Goal: Information Seeking & Learning: Learn about a topic

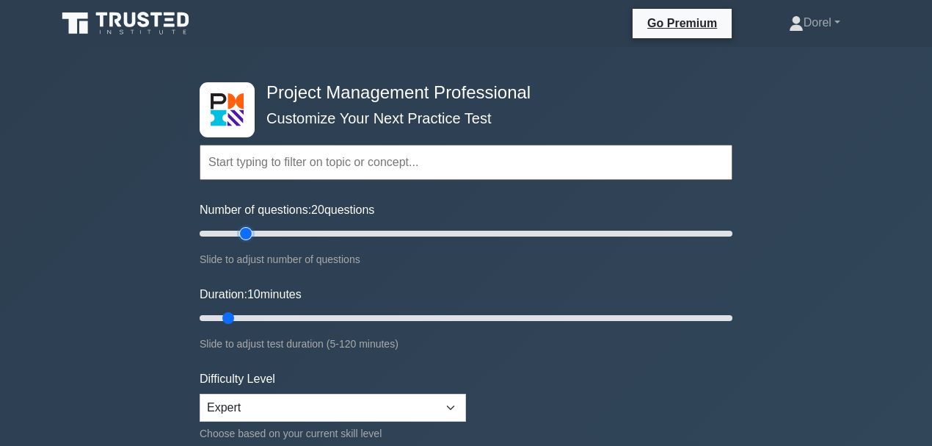
drag, startPoint x: 221, startPoint y: 235, endPoint x: 245, endPoint y: 234, distance: 24.2
type input "20"
click at [245, 234] on input "Number of questions: 20 questions" at bounding box center [466, 234] width 533 height 18
drag, startPoint x: 230, startPoint y: 316, endPoint x: 288, endPoint y: 324, distance: 58.6
click at [288, 324] on input "Duration: 25 minutes" at bounding box center [466, 318] width 533 height 18
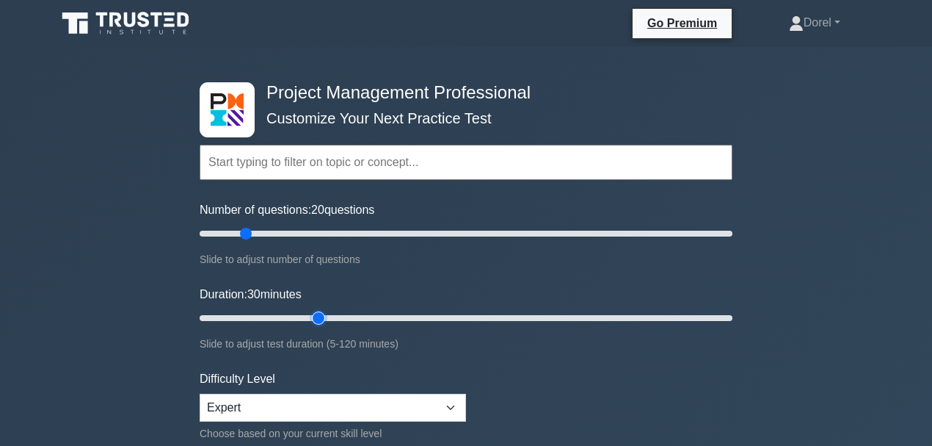
drag, startPoint x: 296, startPoint y: 313, endPoint x: 313, endPoint y: 314, distance: 16.9
type input "30"
click at [313, 314] on input "Duration: 30 minutes" at bounding box center [466, 318] width 533 height 18
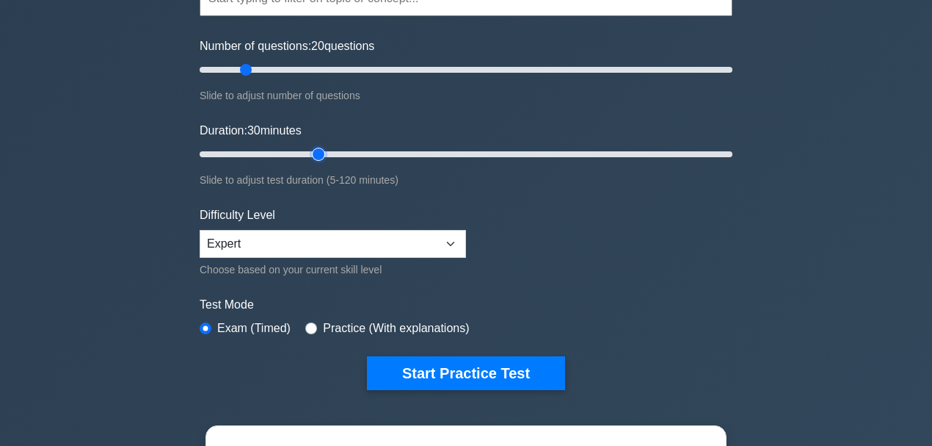
scroll to position [147, 0]
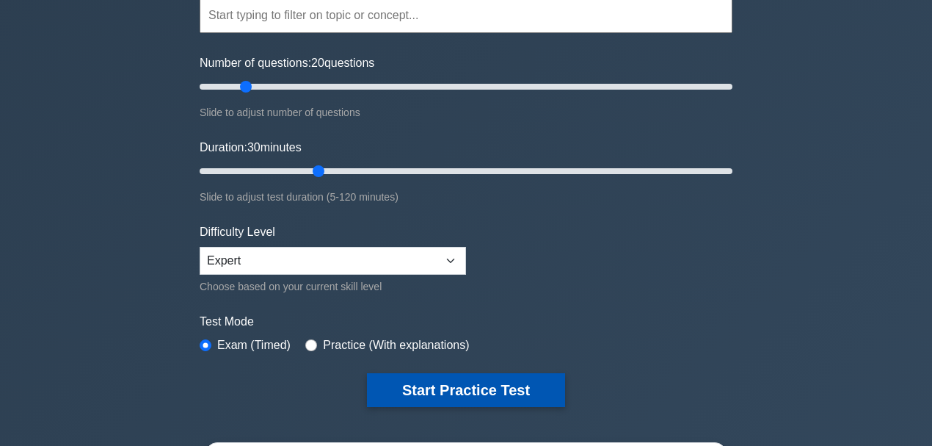
click at [480, 377] on button "Start Practice Test" at bounding box center [466, 390] width 198 height 34
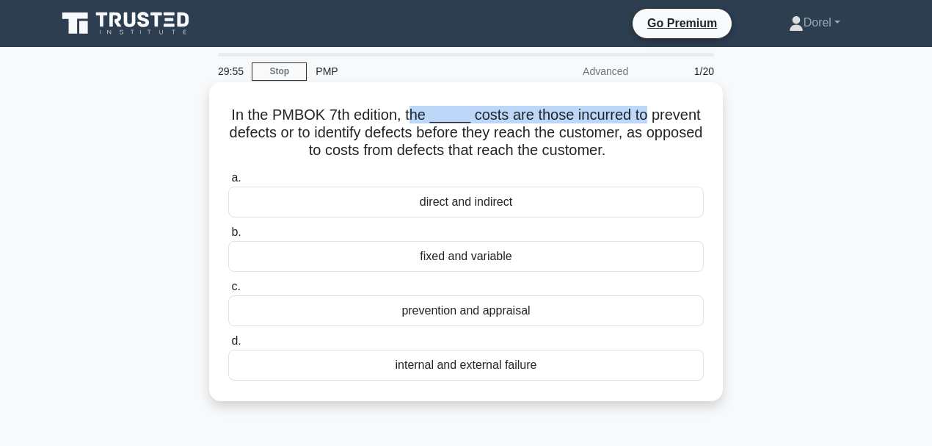
drag, startPoint x: 422, startPoint y: 116, endPoint x: 643, endPoint y: 116, distance: 221.0
click at [643, 116] on h5 "In the PMBOK 7th edition, the _____ costs are those incurred to prevent defects…" at bounding box center [466, 133] width 479 height 54
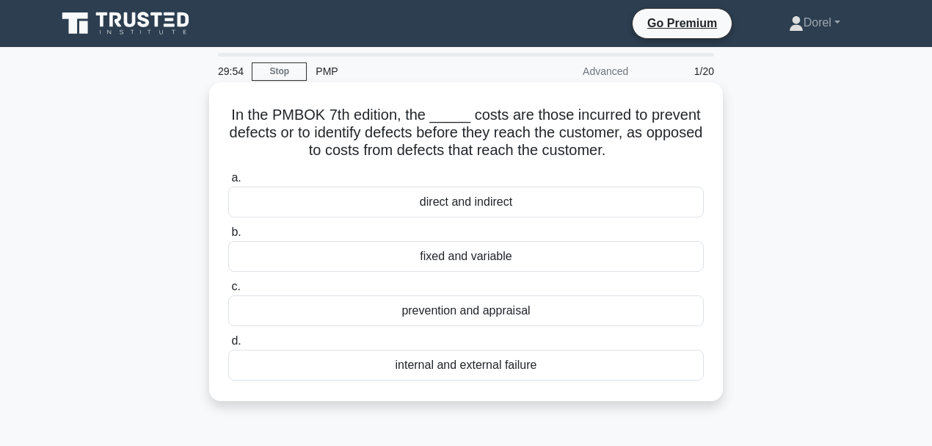
click at [455, 130] on h5 "In the PMBOK 7th edition, the _____ costs are those incurred to prevent defects…" at bounding box center [466, 133] width 479 height 54
click at [504, 316] on div "prevention and appraisal" at bounding box center [466, 310] width 476 height 31
click at [228, 291] on input "c. prevention and appraisal" at bounding box center [228, 287] width 0 height 10
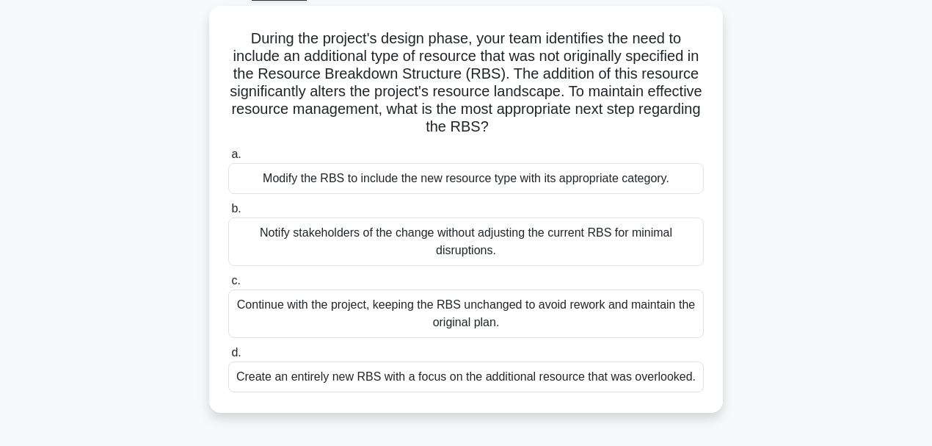
scroll to position [98, 0]
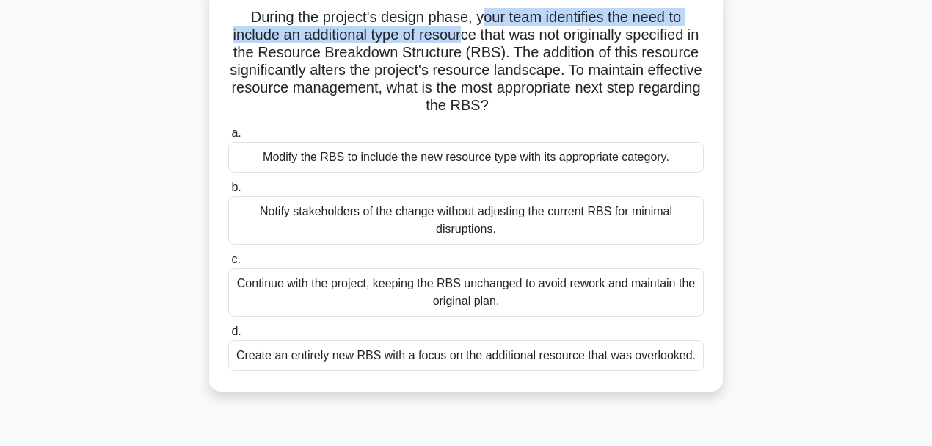
drag, startPoint x: 480, startPoint y: 21, endPoint x: 473, endPoint y: 31, distance: 12.2
click at [473, 31] on h5 "During the project's design phase, your team identifies the need to include an …" at bounding box center [466, 61] width 479 height 107
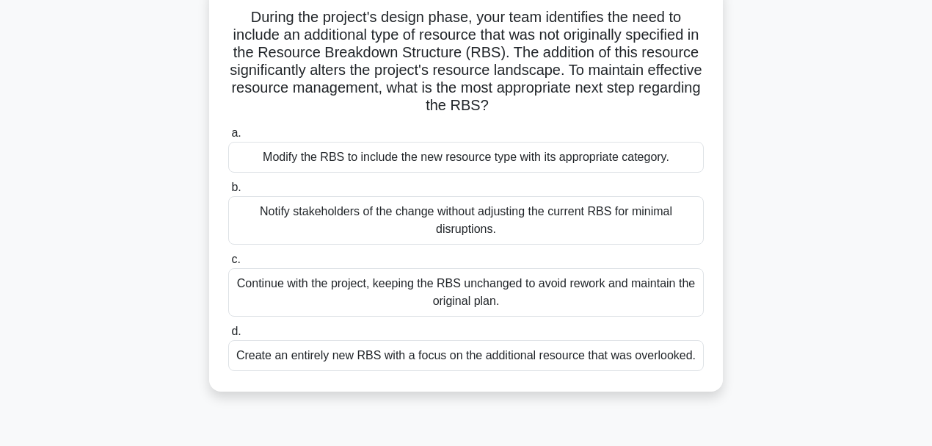
click at [291, 349] on div "Create an entirely new RBS with a focus on the additional resource that was ove…" at bounding box center [466, 355] width 476 height 31
click at [228, 336] on input "d. Create an entirely new RBS with a focus on the additional resource that was …" at bounding box center [228, 332] width 0 height 10
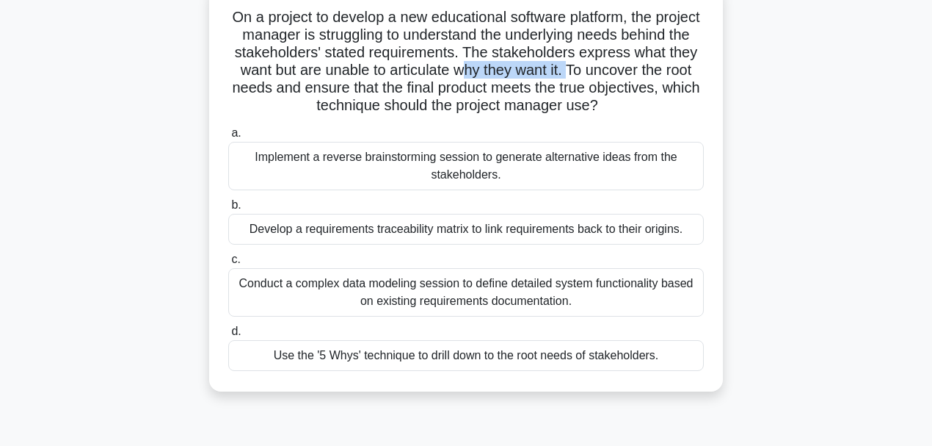
drag, startPoint x: 563, startPoint y: 76, endPoint x: 664, endPoint y: 76, distance: 100.6
click at [664, 76] on h5 "On a project to develop a new educational software platform, the project manage…" at bounding box center [466, 61] width 479 height 107
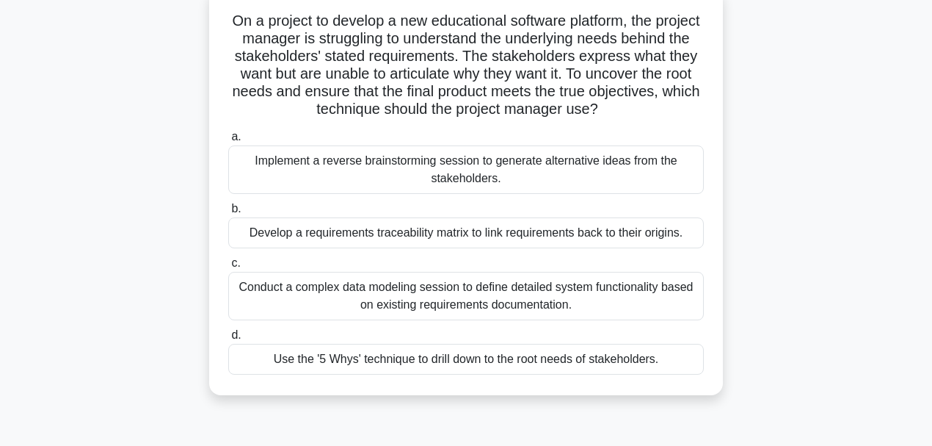
click at [174, 143] on div "On a project to develop a new educational software platform, the project manage…" at bounding box center [466, 200] width 837 height 424
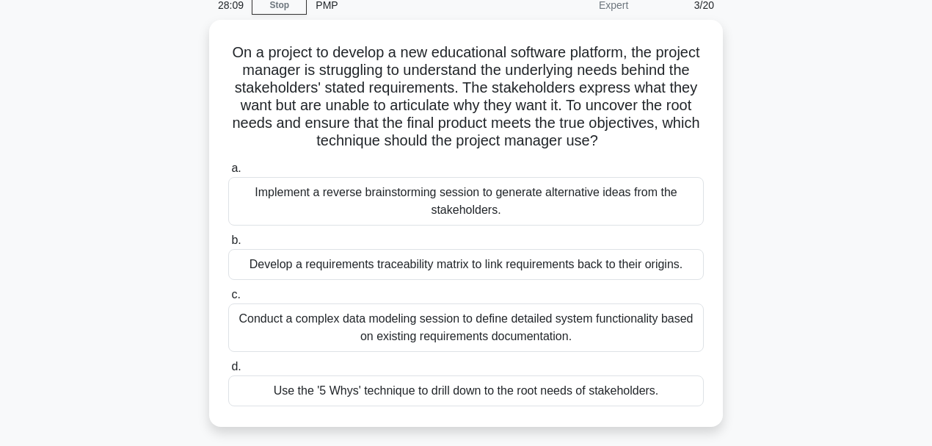
scroll to position [48, 0]
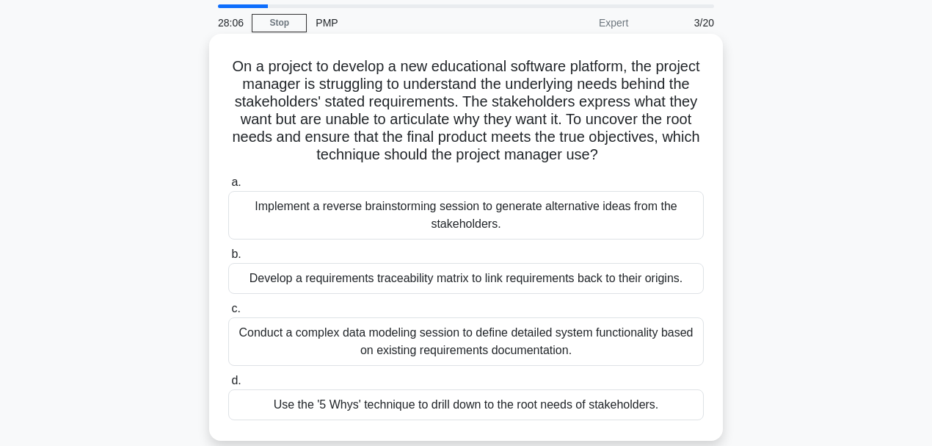
drag, startPoint x: 319, startPoint y: 408, endPoint x: 411, endPoint y: 410, distance: 92.5
click at [411, 410] on div "Use the '5 Whys' technique to drill down to the root needs of stakeholders." at bounding box center [466, 404] width 476 height 31
click at [296, 402] on div "Use the '5 Whys' technique to drill down to the root needs of stakeholders." at bounding box center [466, 404] width 476 height 31
click at [228, 385] on input "d. Use the '5 Whys' technique to drill down to the root needs of stakeholders." at bounding box center [228, 381] width 0 height 10
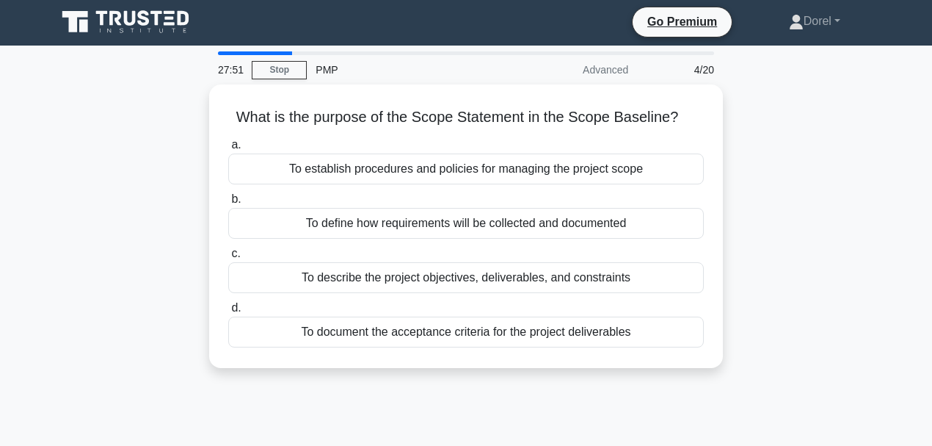
scroll to position [0, 0]
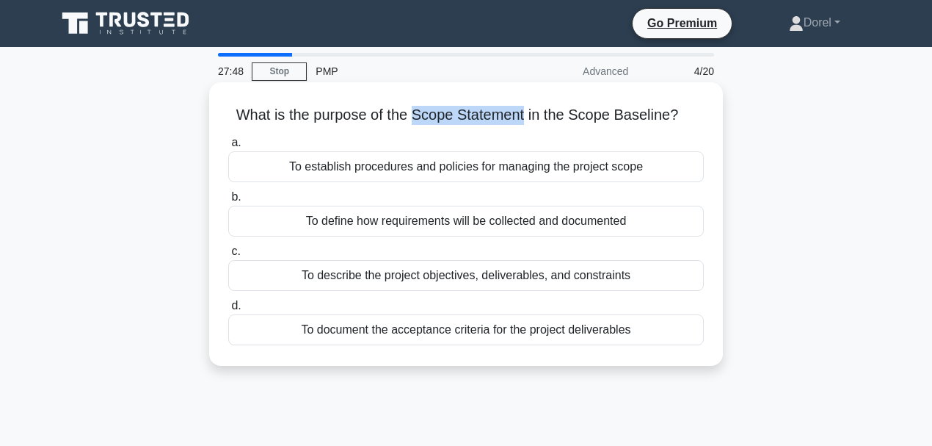
drag, startPoint x: 414, startPoint y: 115, endPoint x: 526, endPoint y: 119, distance: 111.7
click at [526, 119] on h5 "What is the purpose of the Scope Statement in the Scope Baseline? .spinner_0XTQ…" at bounding box center [466, 115] width 479 height 19
click at [391, 286] on div "To describe the project objectives, deliverables, and constraints" at bounding box center [466, 275] width 476 height 31
click at [228, 256] on input "c. To describe the project objectives, deliverables, and constraints" at bounding box center [228, 252] width 0 height 10
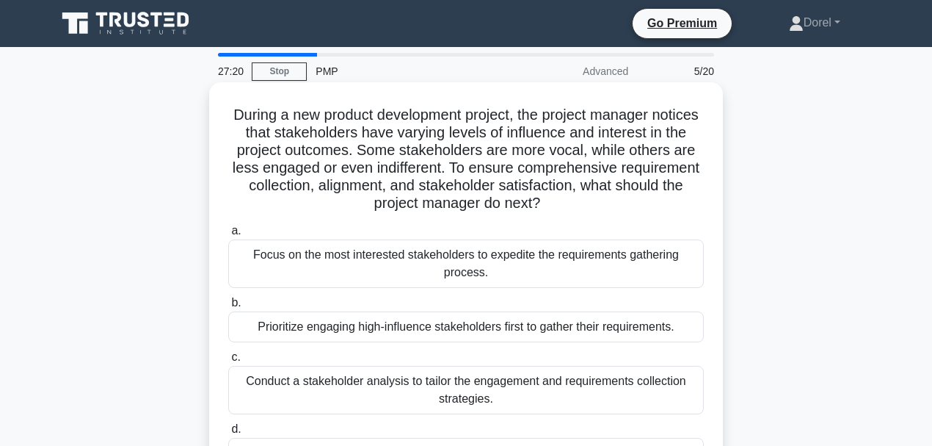
drag, startPoint x: 263, startPoint y: 115, endPoint x: 638, endPoint y: 204, distance: 385.5
click at [638, 204] on h5 "During a new product development project, the project manager notices that stak…" at bounding box center [466, 159] width 479 height 107
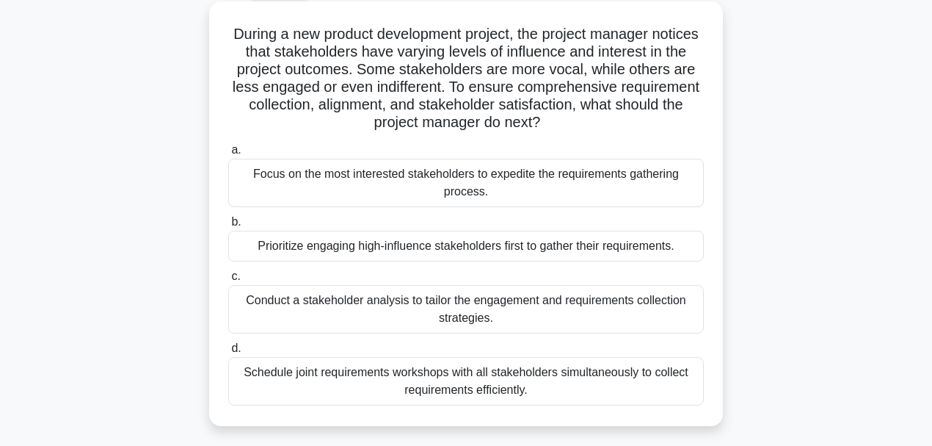
scroll to position [98, 0]
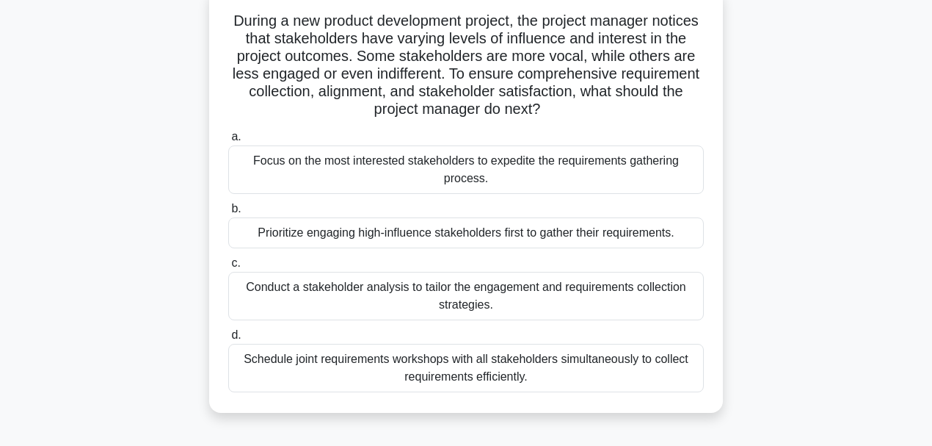
click at [137, 223] on div "During a new product development project, the project manager notices that stak…" at bounding box center [466, 209] width 837 height 442
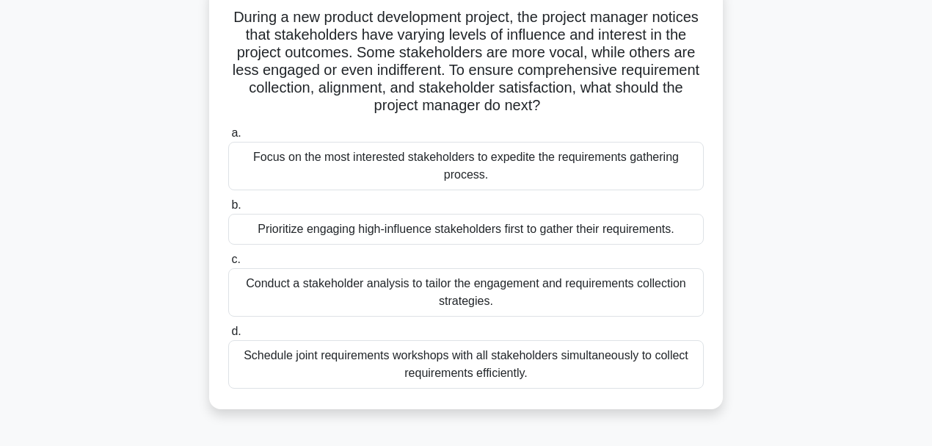
click at [339, 288] on div "Conduct a stakeholder analysis to tailor the engagement and requirements collec…" at bounding box center [466, 292] width 476 height 48
click at [228, 264] on input "c. Conduct a stakeholder analysis to tailor the engagement and requirements col…" at bounding box center [228, 260] width 0 height 10
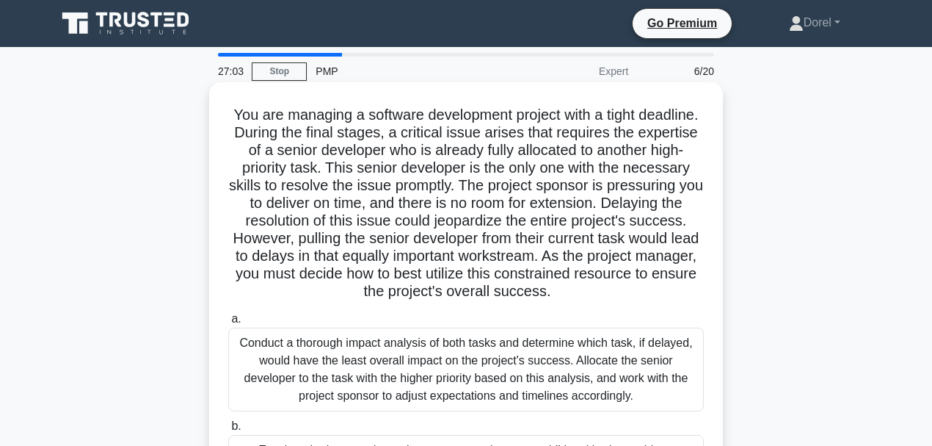
scroll to position [48, 0]
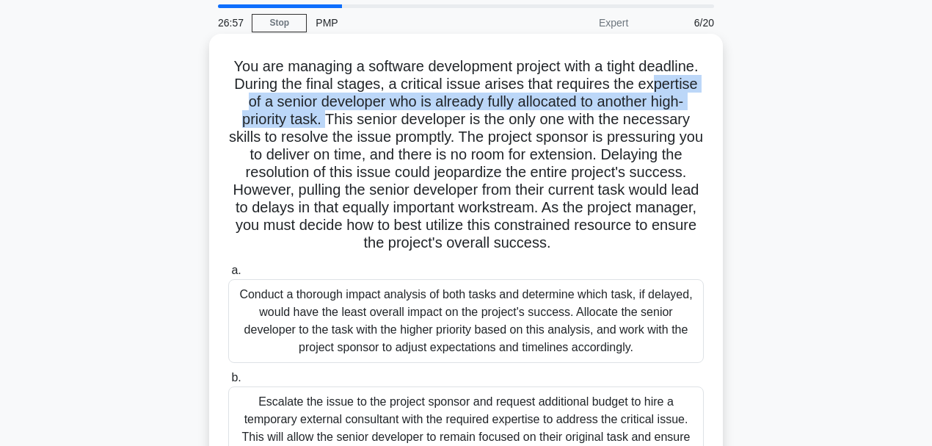
drag, startPoint x: 246, startPoint y: 105, endPoint x: 374, endPoint y: 121, distance: 129.5
click at [374, 121] on h5 "You are managing a software development project with a tight deadline. During t…" at bounding box center [466, 154] width 479 height 195
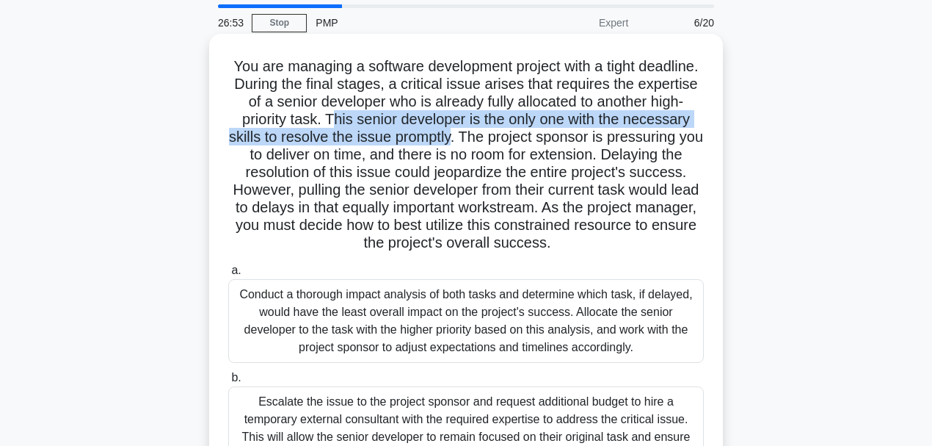
drag, startPoint x: 382, startPoint y: 119, endPoint x: 534, endPoint y: 139, distance: 154.0
click at [534, 139] on h5 "You are managing a software development project with a tight deadline. During t…" at bounding box center [466, 154] width 479 height 195
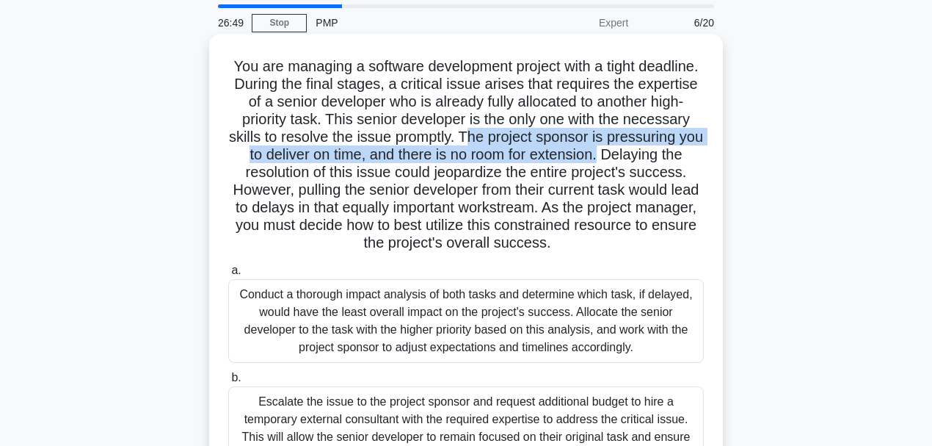
drag, startPoint x: 557, startPoint y: 140, endPoint x: 700, endPoint y: 159, distance: 144.3
click at [700, 159] on h5 "You are managing a software development project with a tight deadline. During t…" at bounding box center [466, 154] width 479 height 195
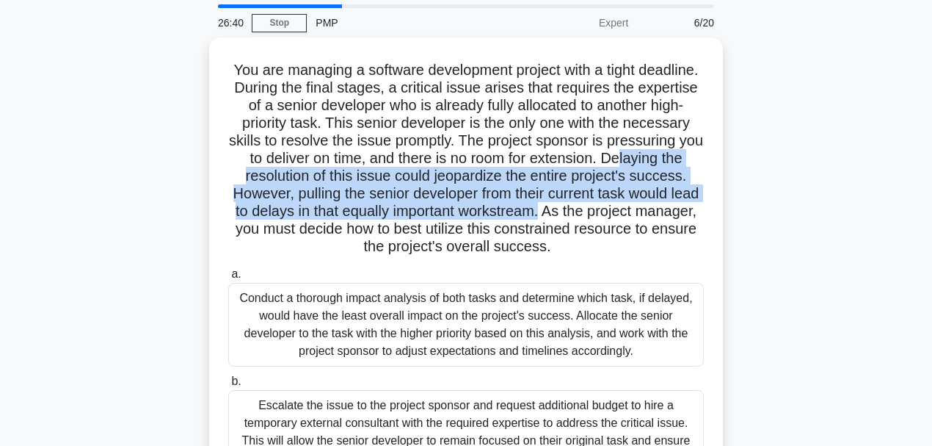
drag, startPoint x: 270, startPoint y: 173, endPoint x: 727, endPoint y: 213, distance: 458.3
click at [727, 213] on div "You are managing a software development project with a tight deadline. During t…" at bounding box center [466, 399] width 837 height 724
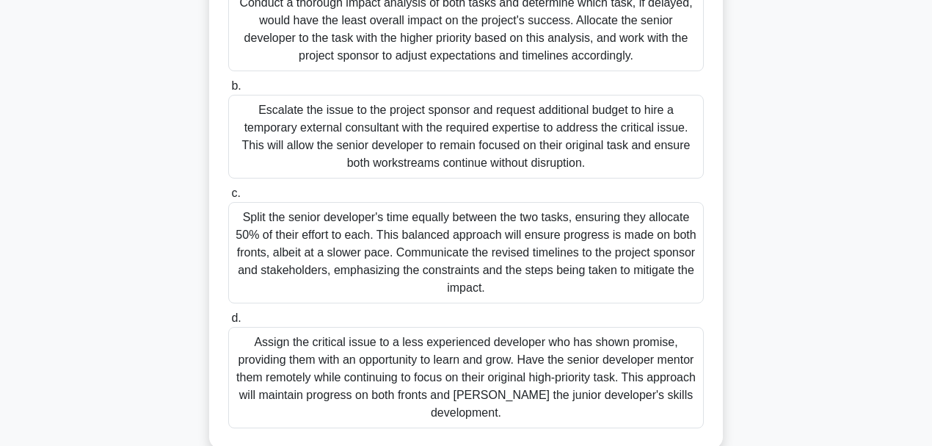
scroll to position [320, 0]
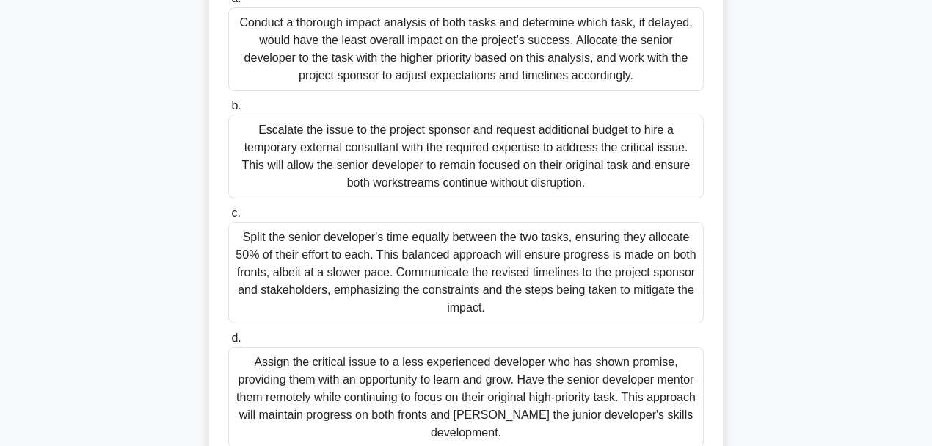
click at [291, 41] on div "Conduct a thorough impact analysis of both tasks and determine which task, if d…" at bounding box center [466, 49] width 476 height 84
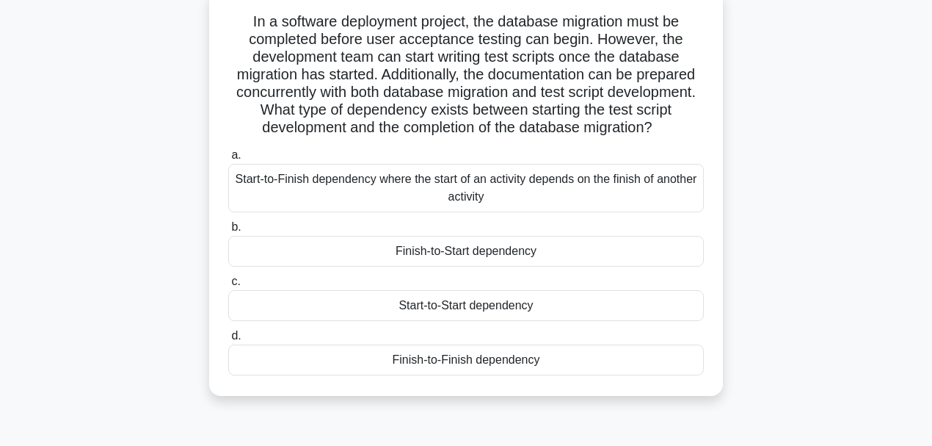
scroll to position [98, 0]
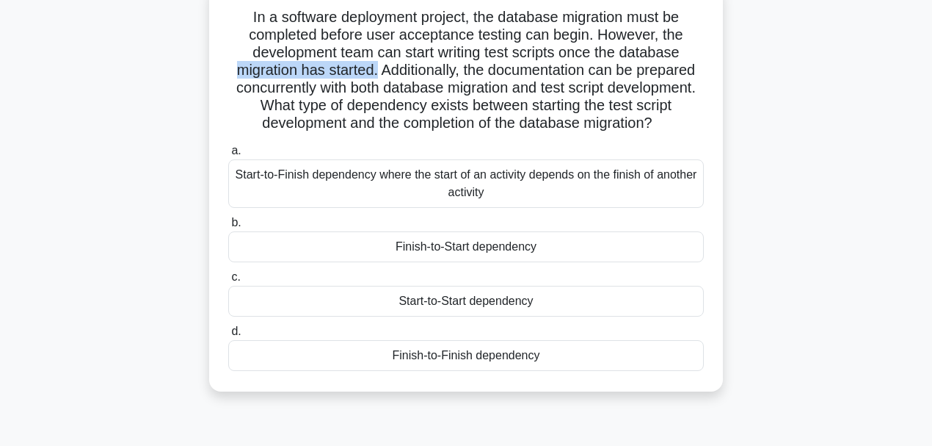
drag, startPoint x: 226, startPoint y: 70, endPoint x: 374, endPoint y: 72, distance: 148.3
click at [374, 72] on div "In a software deployment project, the database migration must be completed befo…" at bounding box center [466, 187] width 502 height 395
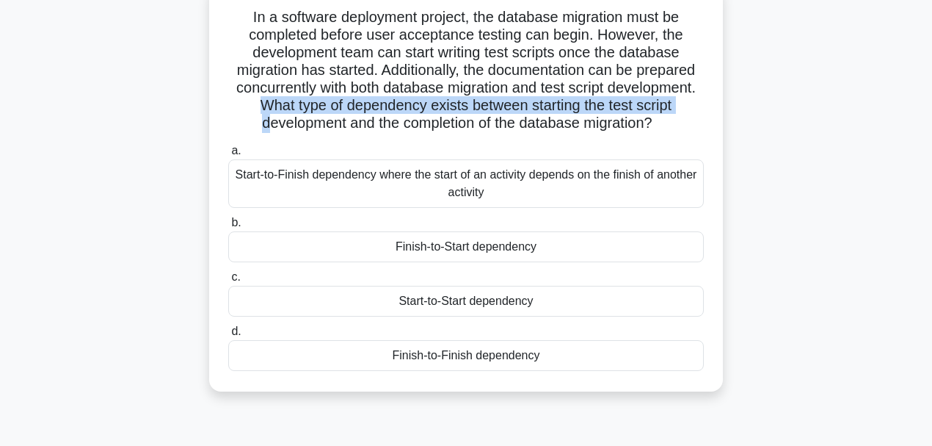
drag, startPoint x: 340, startPoint y: 104, endPoint x: 304, endPoint y: 119, distance: 38.8
click at [304, 119] on h5 "In a software deployment project, the database migration must be completed befo…" at bounding box center [466, 70] width 479 height 125
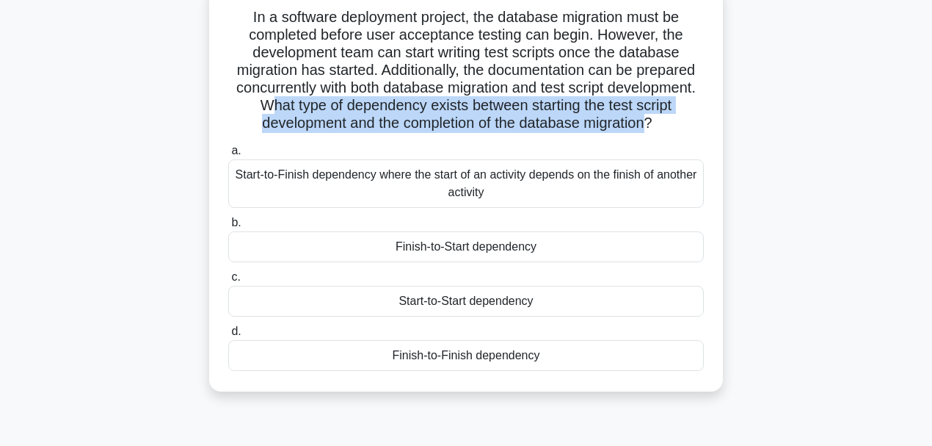
drag, startPoint x: 699, startPoint y: 125, endPoint x: 345, endPoint y: 108, distance: 354.2
click at [345, 108] on h5 "In a software deployment project, the database migration must be completed befo…" at bounding box center [466, 70] width 479 height 125
click at [473, 316] on div "Start-to-Start dependency" at bounding box center [466, 301] width 476 height 31
click at [228, 282] on input "c. Start-to-Start dependency" at bounding box center [228, 277] width 0 height 10
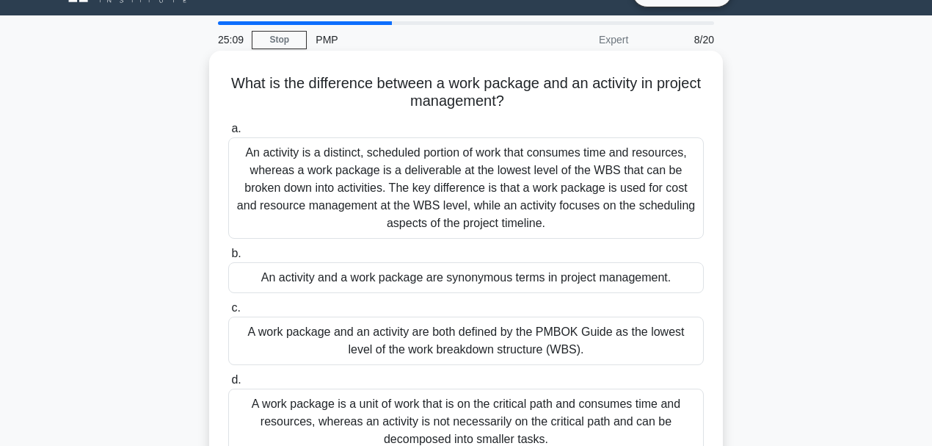
scroll to position [48, 0]
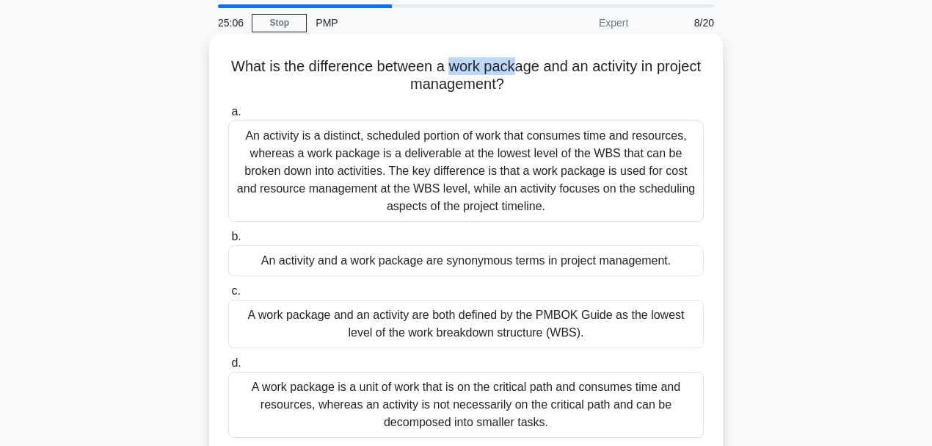
drag, startPoint x: 476, startPoint y: 70, endPoint x: 543, endPoint y: 67, distance: 67.6
click at [543, 67] on h5 "What is the difference between a work package and an activity in project manage…" at bounding box center [466, 75] width 479 height 37
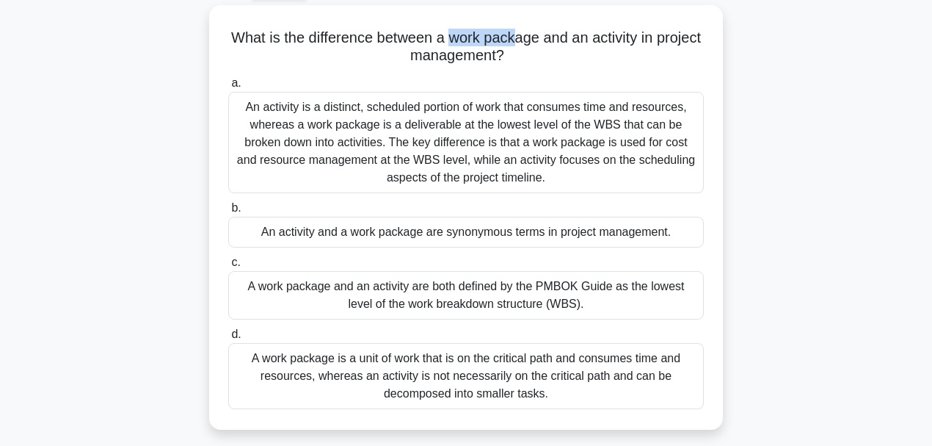
scroll to position [98, 0]
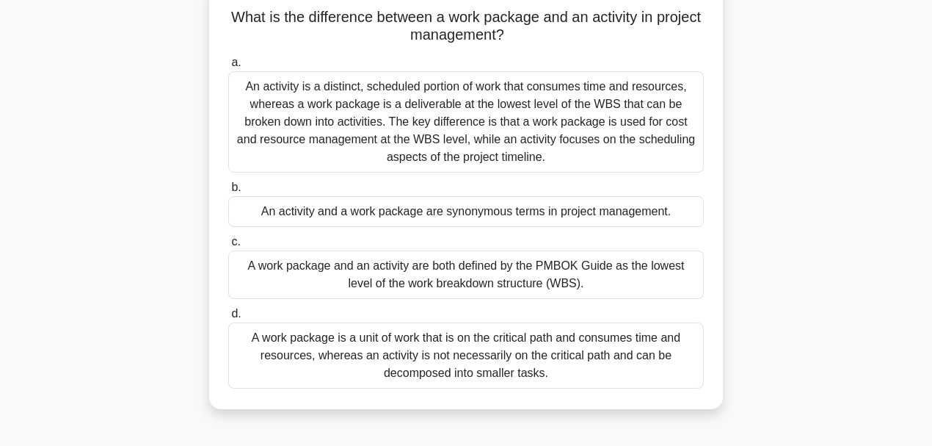
click at [335, 100] on div "An activity is a distinct, scheduled portion of work that consumes time and res…" at bounding box center [466, 121] width 476 height 101
click at [228, 68] on input "a. An activity is a distinct, scheduled portion of work that consumes time and …" at bounding box center [228, 63] width 0 height 10
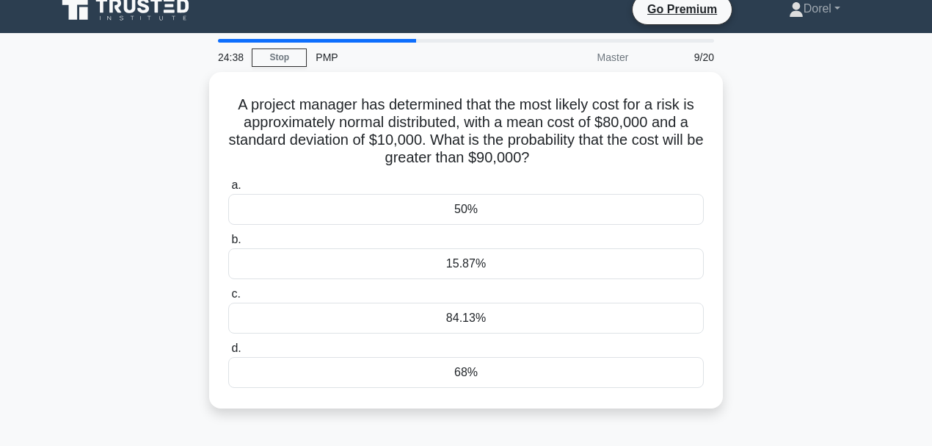
scroll to position [0, 0]
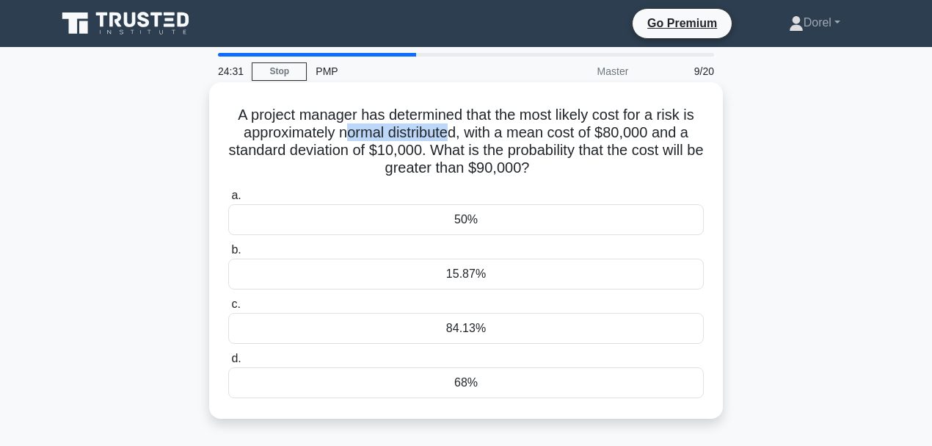
drag, startPoint x: 385, startPoint y: 135, endPoint x: 448, endPoint y: 135, distance: 62.4
click at [448, 135] on h5 "A project manager has determined that the most likely cost for a risk is approx…" at bounding box center [466, 142] width 479 height 72
click at [512, 134] on h5 "A project manager has determined that the most likely cost for a risk is approx…" at bounding box center [466, 142] width 479 height 72
drag, startPoint x: 611, startPoint y: 134, endPoint x: 687, endPoint y: 131, distance: 76.4
click at [687, 131] on h5 "A project manager has determined that the most likely cost for a risk is approx…" at bounding box center [466, 142] width 479 height 72
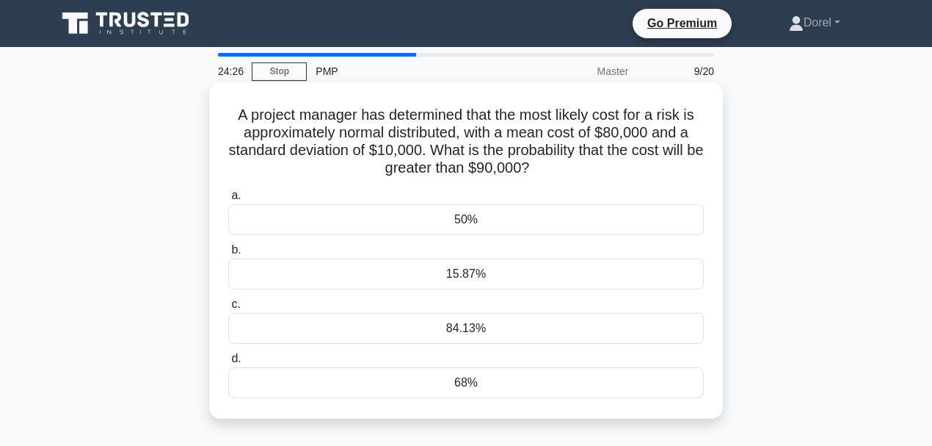
click at [710, 157] on div "A project manager has determined that the most likely cost for a risk is approx…" at bounding box center [466, 250] width 502 height 324
drag, startPoint x: 359, startPoint y: 166, endPoint x: 548, endPoint y: 169, distance: 188.7
click at [548, 169] on h5 "A project manager has determined that the most likely cost for a risk is approx…" at bounding box center [466, 142] width 479 height 72
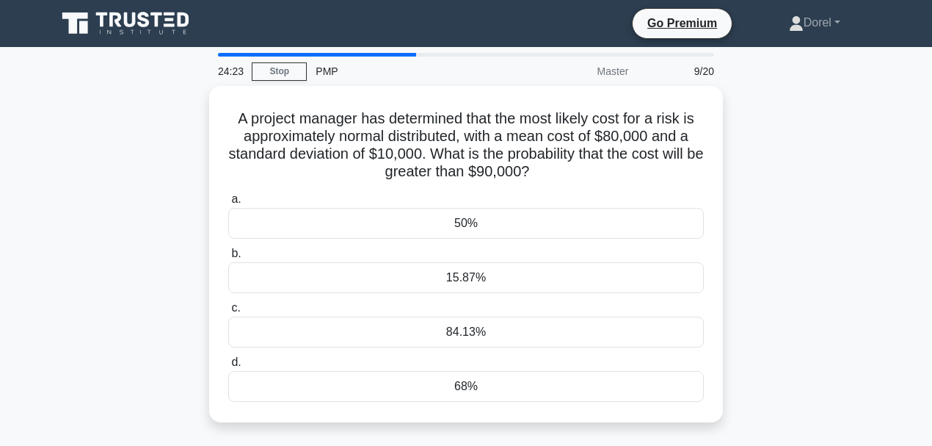
click at [832, 178] on div "A project manager has determined that the most likely cost for a risk is approx…" at bounding box center [466, 263] width 837 height 354
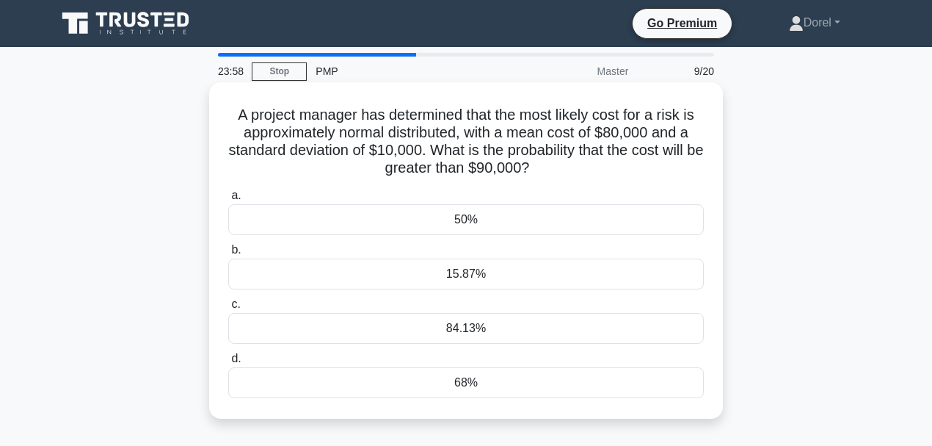
click at [589, 220] on div "50%" at bounding box center [466, 219] width 476 height 31
click at [228, 200] on input "a. 50%" at bounding box center [228, 196] width 0 height 10
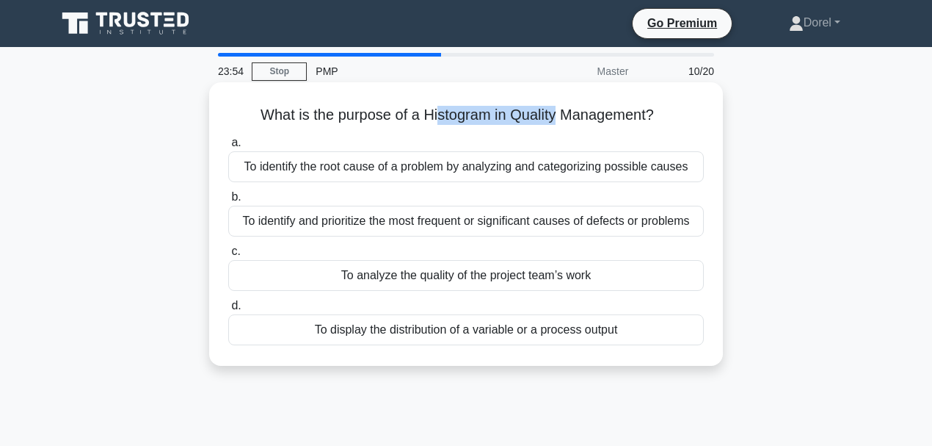
drag, startPoint x: 437, startPoint y: 118, endPoint x: 557, endPoint y: 127, distance: 120.0
click at [557, 127] on div "What is the purpose of a Histogram in Quality Management? .spinner_0XTQ{transfo…" at bounding box center [466, 224] width 502 height 272
click at [402, 228] on div "To identify and prioritize the most frequent or significant causes of defects o…" at bounding box center [466, 221] width 476 height 31
click at [228, 202] on input "b. To identify and prioritize the most frequent or significant causes of defect…" at bounding box center [228, 197] width 0 height 10
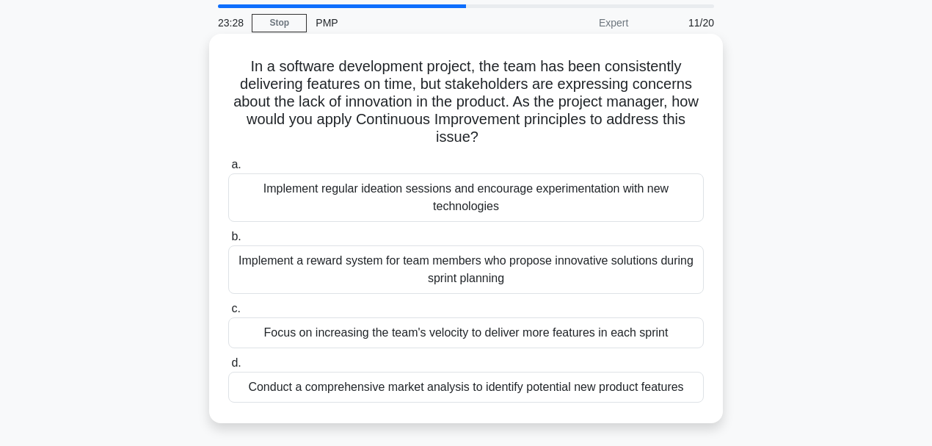
scroll to position [98, 0]
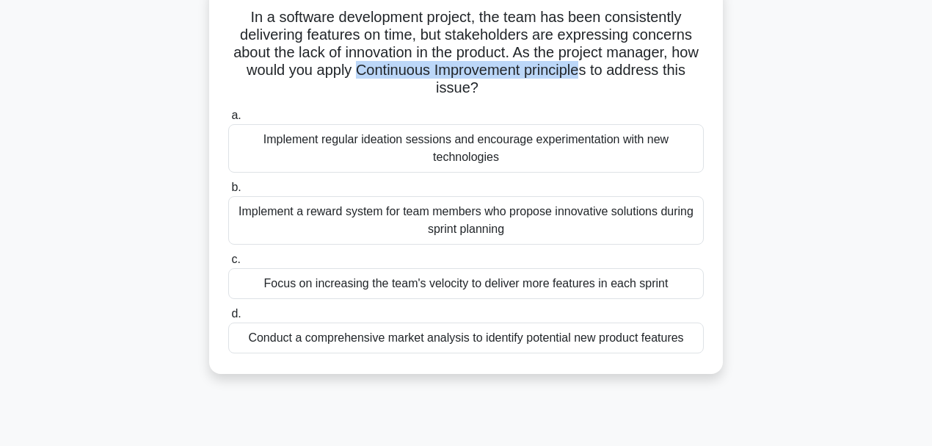
drag, startPoint x: 383, startPoint y: 68, endPoint x: 612, endPoint y: 73, distance: 229.1
click at [612, 73] on h5 "In a software development project, the team has been consistently delivering fe…" at bounding box center [466, 53] width 479 height 90
drag, startPoint x: 364, startPoint y: 142, endPoint x: 388, endPoint y: 141, distance: 23.5
click at [389, 141] on div "Implement regular ideation sessions and encourage experimentation with new tech…" at bounding box center [466, 148] width 476 height 48
drag, startPoint x: 360, startPoint y: 139, endPoint x: 404, endPoint y: 139, distance: 44.0
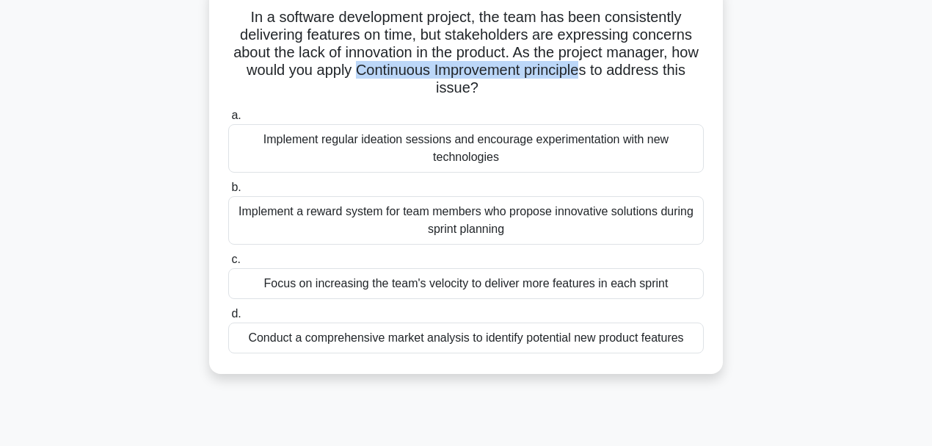
click at [404, 139] on div "Implement regular ideation sessions and encourage experimentation with new tech…" at bounding box center [466, 148] width 476 height 48
click at [259, 156] on div "Implement regular ideation sessions and encourage experimentation with new tech…" at bounding box center [466, 148] width 476 height 48
click at [228, 120] on input "a. Implement regular ideation sessions and encourage experimentation with new t…" at bounding box center [228, 116] width 0 height 10
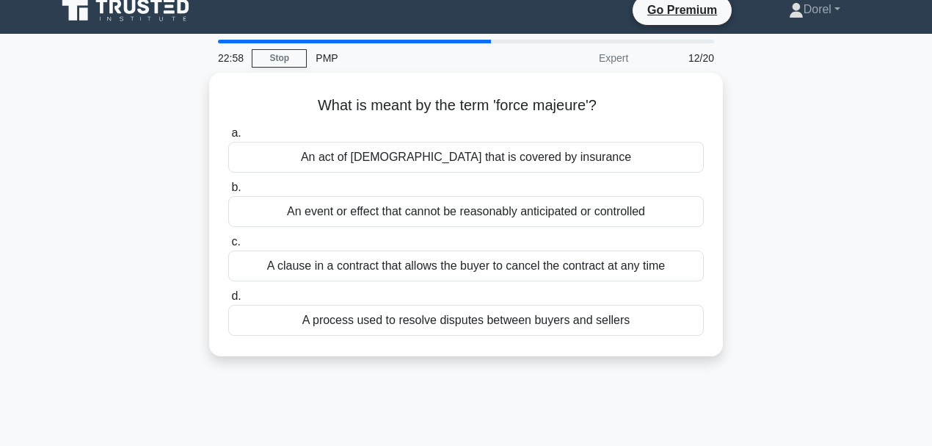
scroll to position [0, 0]
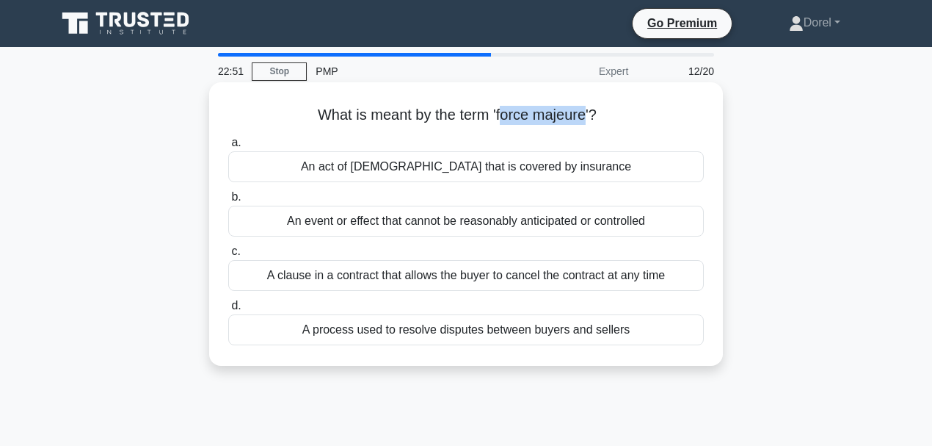
drag, startPoint x: 501, startPoint y: 118, endPoint x: 589, endPoint y: 117, distance: 88.8
click at [589, 117] on h5 "What is meant by the term 'force majeure'? .spinner_0XTQ{transform-origin:cente…" at bounding box center [466, 115] width 479 height 19
click at [518, 122] on h5 "What is meant by the term 'force majeure'? .spinner_0XTQ{transform-origin:cente…" at bounding box center [466, 115] width 479 height 19
drag, startPoint x: 497, startPoint y: 119, endPoint x: 587, endPoint y: 123, distance: 90.4
click at [587, 123] on h5 "What is meant by the term 'force majeure'? .spinner_0XTQ{transform-origin:cente…" at bounding box center [466, 115] width 479 height 19
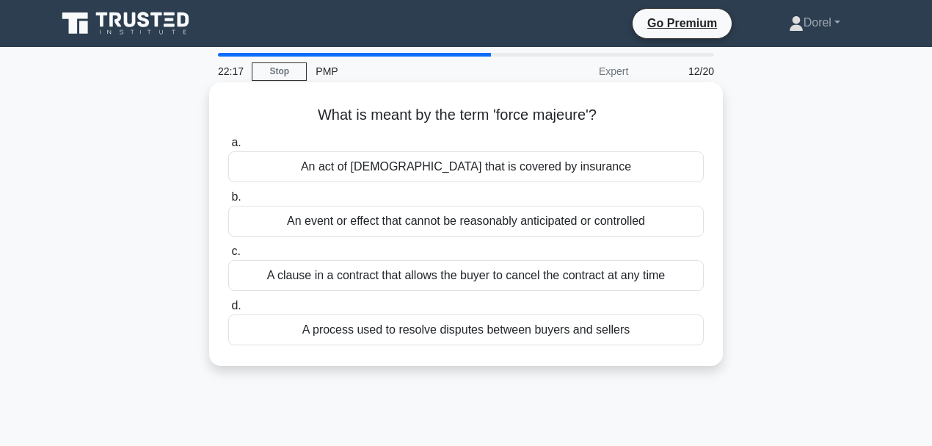
click at [305, 225] on div "An event or effect that cannot be reasonably anticipated or controlled" at bounding box center [466, 221] width 476 height 31
click at [228, 202] on input "b. An event or effect that cannot be reasonably anticipated or controlled" at bounding box center [228, 197] width 0 height 10
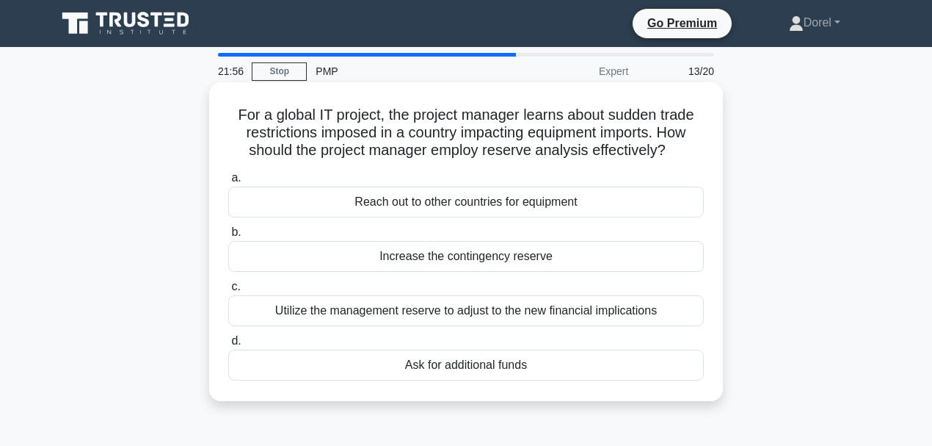
drag, startPoint x: 239, startPoint y: 134, endPoint x: 677, endPoint y: 156, distance: 438.8
click at [677, 156] on h5 "For a global IT project, the project manager learns about sudden trade restrict…" at bounding box center [466, 133] width 479 height 54
click at [495, 132] on h5 "For a global IT project, the project manager learns about sudden trade restrict…" at bounding box center [466, 133] width 479 height 54
drag, startPoint x: 658, startPoint y: 134, endPoint x: 606, endPoint y: 136, distance: 52.1
click at [606, 136] on h5 "For a global IT project, the project manager learns about sudden trade restrict…" at bounding box center [466, 133] width 479 height 54
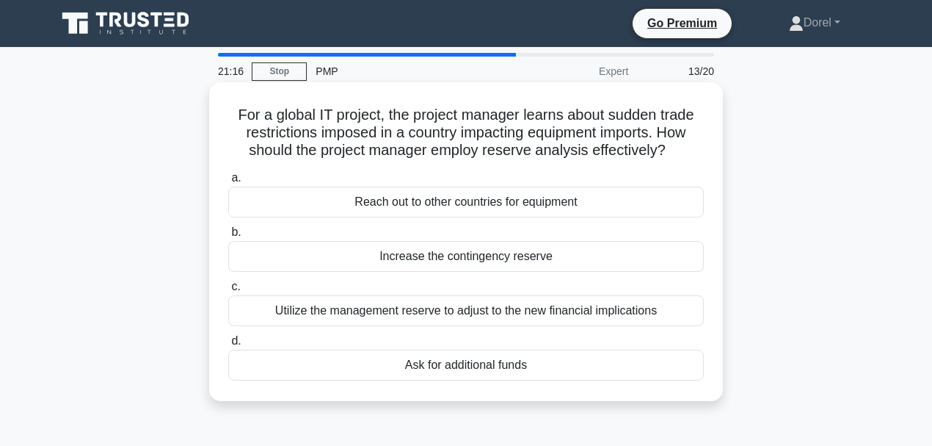
click at [446, 153] on h5 "For a global IT project, the project manager learns about sudden trade restrict…" at bounding box center [466, 133] width 479 height 54
click at [457, 208] on div "Reach out to other countries for equipment" at bounding box center [466, 201] width 476 height 31
click at [228, 183] on input "a. Reach out to other countries for equipment" at bounding box center [228, 178] width 0 height 10
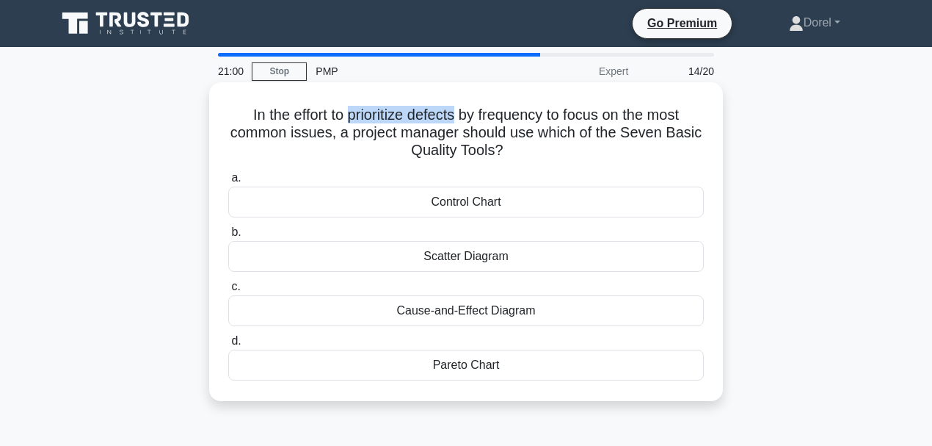
drag, startPoint x: 348, startPoint y: 116, endPoint x: 454, endPoint y: 123, distance: 105.9
click at [454, 123] on h5 "In the effort to prioritize defects by frequency to focus on the most common is…" at bounding box center [466, 133] width 479 height 54
click at [349, 119] on h5 "In the effort to prioritize defects by frequency to focus on the most common is…" at bounding box center [466, 133] width 479 height 54
drag, startPoint x: 344, startPoint y: 119, endPoint x: 548, endPoint y: 118, distance: 203.3
click at [548, 118] on h5 "In the effort to prioritize defects by frequency to focus on the most common is…" at bounding box center [466, 133] width 479 height 54
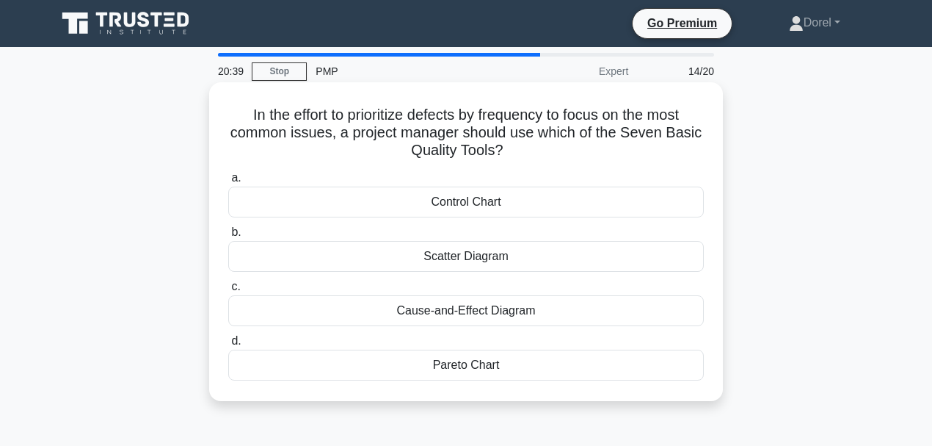
click at [511, 258] on div "Scatter Diagram" at bounding box center [466, 256] width 476 height 31
click at [228, 237] on input "b. Scatter Diagram" at bounding box center [228, 233] width 0 height 10
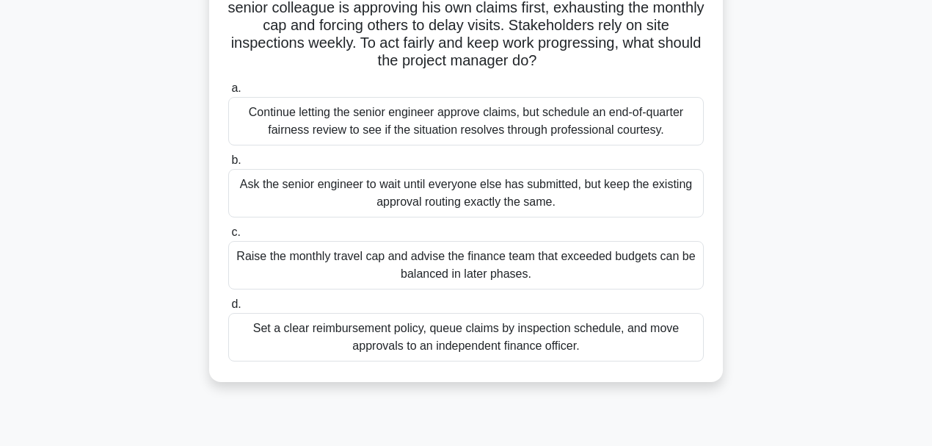
scroll to position [147, 0]
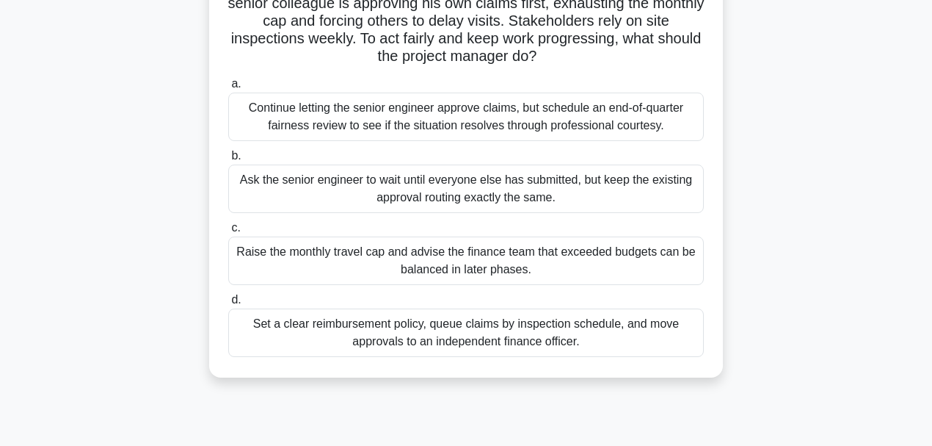
click at [358, 347] on div "Set a clear reimbursement policy, queue claims by inspection schedule, and move…" at bounding box center [466, 332] width 476 height 48
click at [228, 305] on input "d. Set a clear reimbursement policy, queue claims by inspection schedule, and m…" at bounding box center [228, 300] width 0 height 10
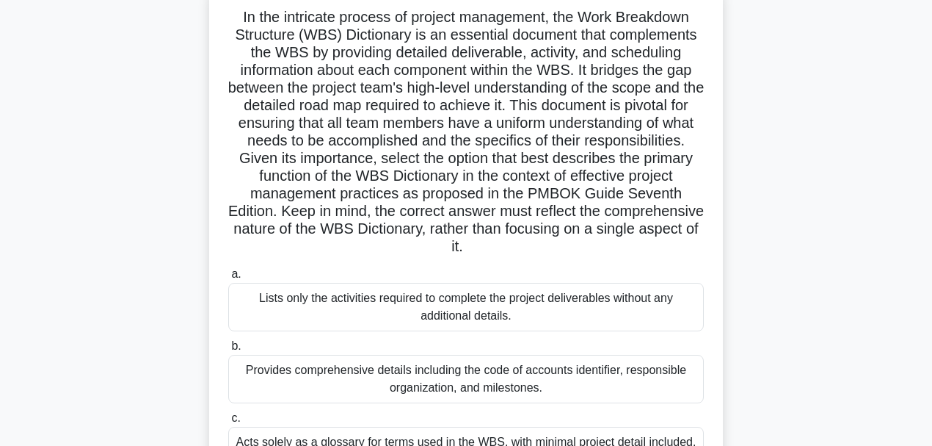
scroll to position [48, 0]
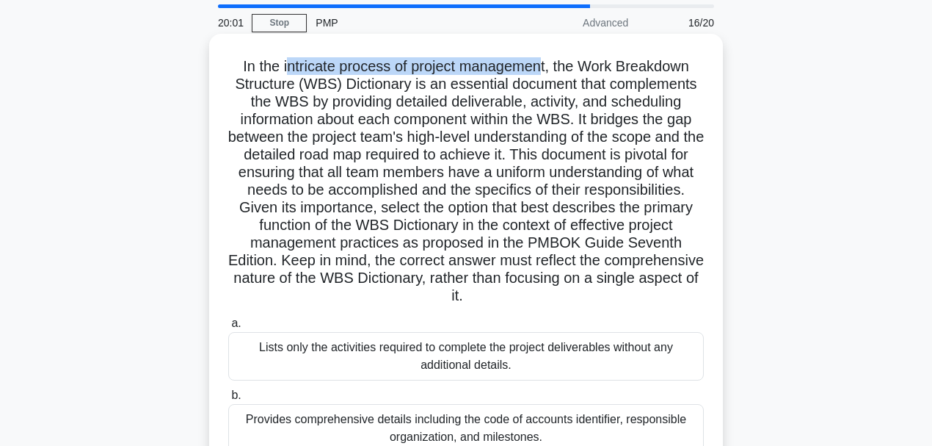
drag, startPoint x: 283, startPoint y: 68, endPoint x: 542, endPoint y: 65, distance: 259.1
click at [542, 65] on h5 "In the intricate process of project management, the Work Breakdown Structure (W…" at bounding box center [466, 181] width 479 height 248
click at [323, 74] on h5 "In the intricate process of project management, the Work Breakdown Structure (W…" at bounding box center [466, 181] width 479 height 248
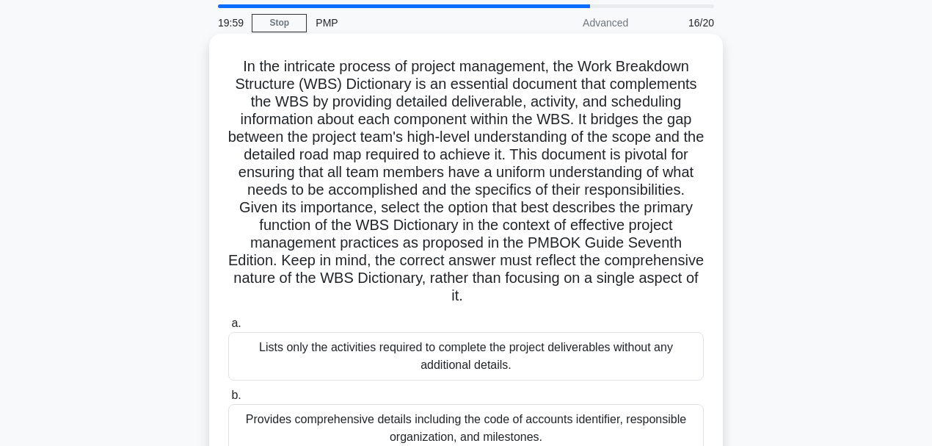
click at [291, 69] on h5 "In the intricate process of project management, the Work Breakdown Structure (W…" at bounding box center [466, 181] width 479 height 248
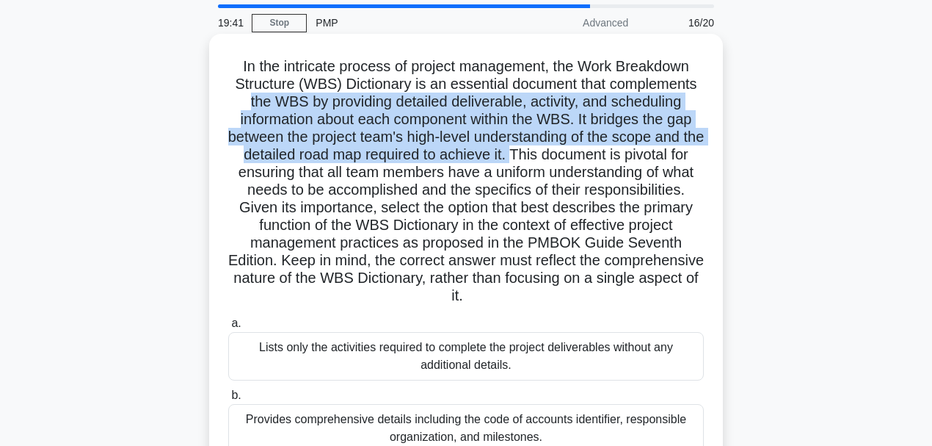
drag, startPoint x: 247, startPoint y: 101, endPoint x: 534, endPoint y: 161, distance: 293.8
click at [534, 161] on h5 "In the intricate process of project management, the Work Breakdown Structure (W…" at bounding box center [466, 181] width 479 height 248
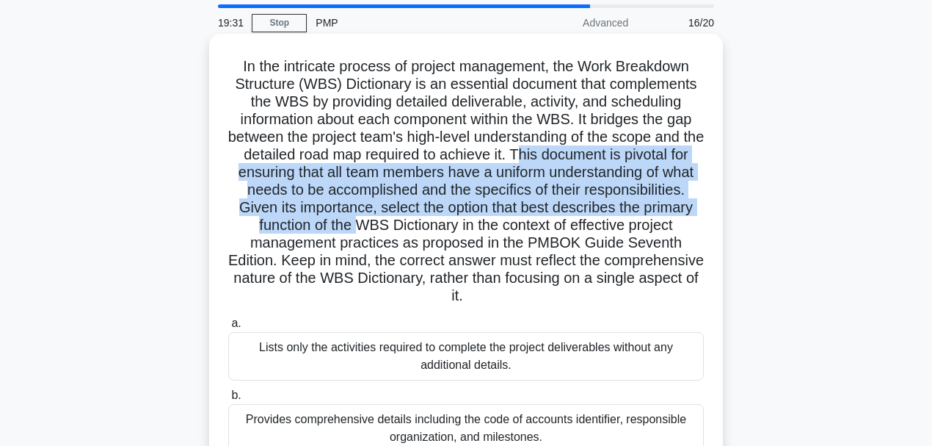
drag, startPoint x: 542, startPoint y: 157, endPoint x: 488, endPoint y: 229, distance: 89.7
click at [488, 229] on h5 "In the intricate process of project management, the Work Breakdown Structure (W…" at bounding box center [466, 181] width 479 height 248
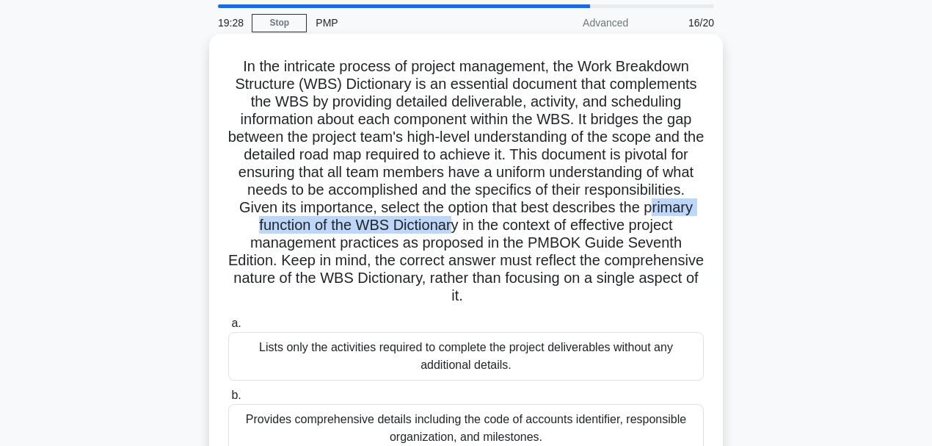
drag, startPoint x: 330, startPoint y: 224, endPoint x: 581, endPoint y: 228, distance: 251.1
click at [581, 228] on h5 "In the intricate process of project management, the Work Breakdown Structure (W…" at bounding box center [466, 181] width 479 height 248
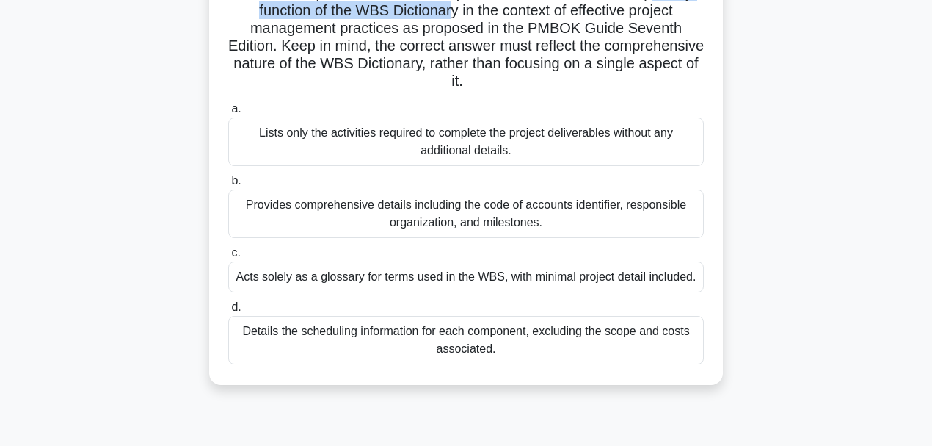
scroll to position [244, 0]
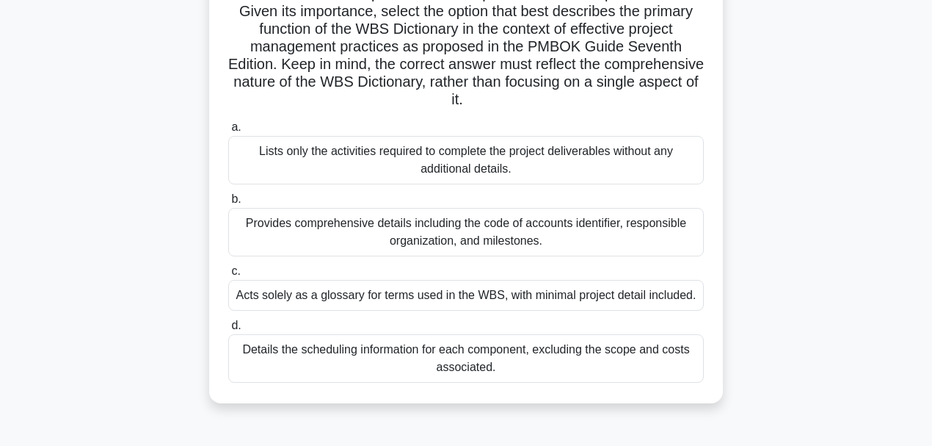
click at [592, 227] on div "Provides comprehensive details including the code of accounts identifier, respo…" at bounding box center [466, 232] width 476 height 48
click at [228, 204] on input "b. Provides comprehensive details including the code of accounts identifier, re…" at bounding box center [228, 200] width 0 height 10
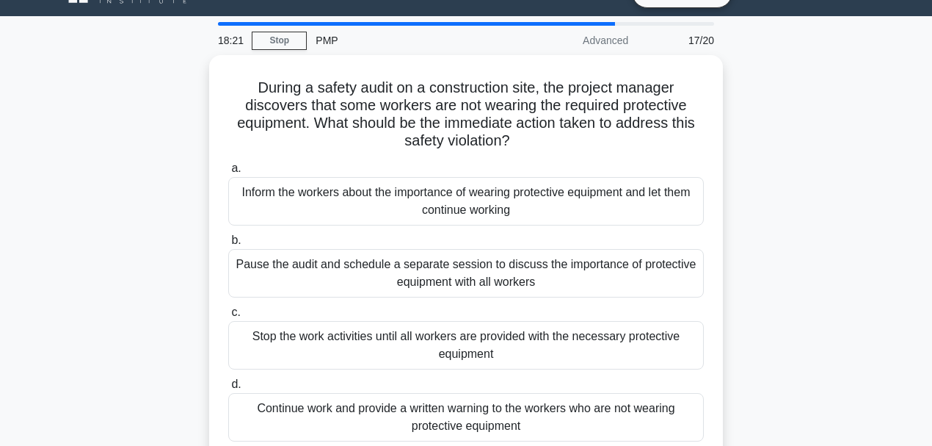
scroll to position [48, 0]
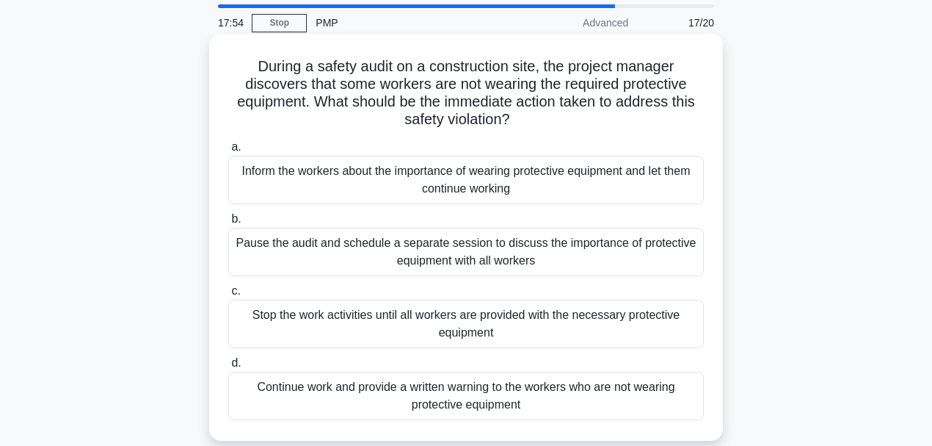
click at [488, 331] on div "Stop the work activities until all workers are provided with the necessary prot…" at bounding box center [466, 323] width 476 height 48
click at [228, 296] on input "c. Stop the work activities until all workers are provided with the necessary p…" at bounding box center [228, 291] width 0 height 10
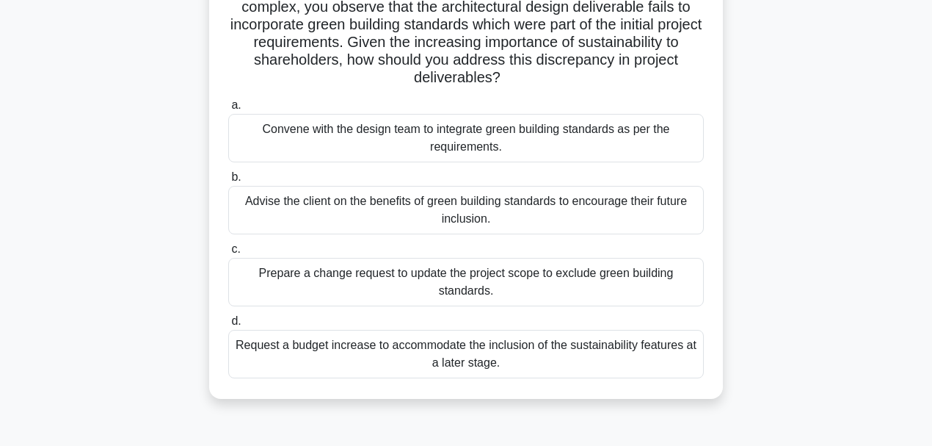
scroll to position [147, 0]
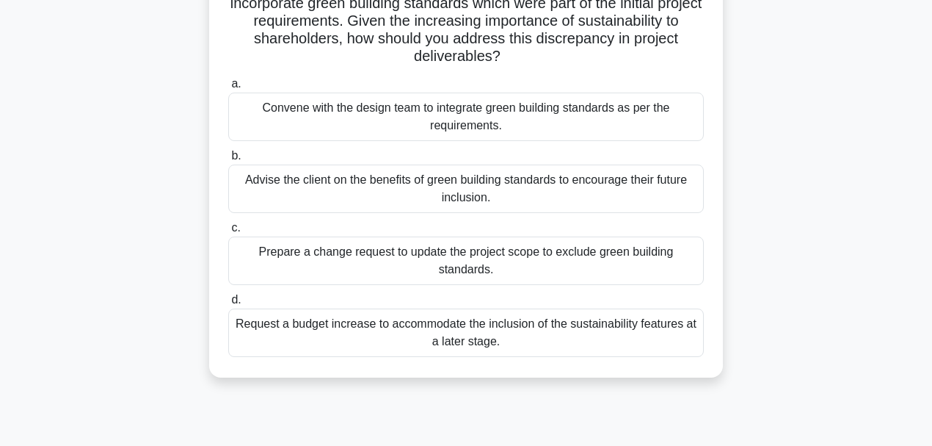
click at [334, 123] on div "Convene with the design team to integrate green building standards as per the r…" at bounding box center [466, 116] width 476 height 48
click at [228, 89] on input "a. Convene with the design team to integrate green building standards as per th…" at bounding box center [228, 84] width 0 height 10
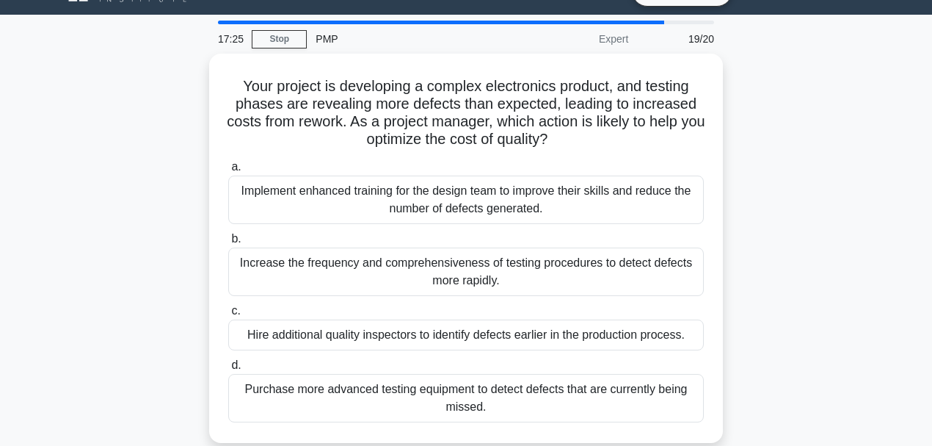
scroll to position [48, 0]
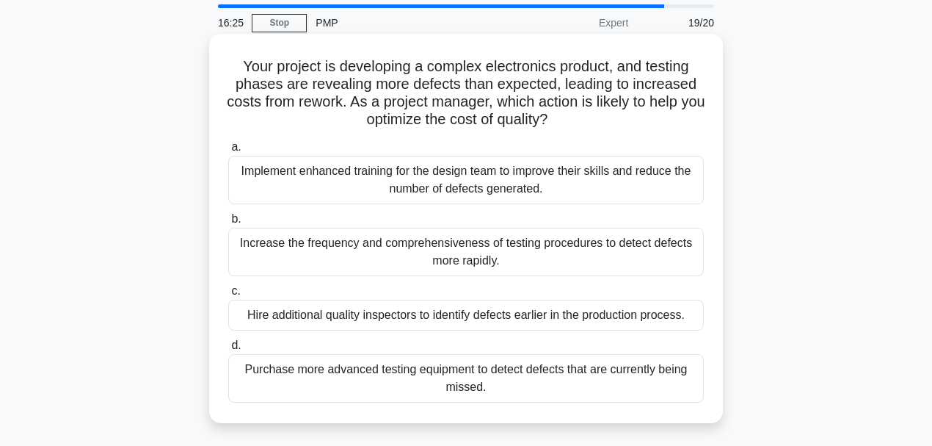
click at [554, 255] on div "Increase the frequency and comprehensiveness of testing procedures to detect de…" at bounding box center [466, 252] width 476 height 48
click at [228, 224] on input "b. Increase the frequency and comprehensiveness of testing procedures to detect…" at bounding box center [228, 219] width 0 height 10
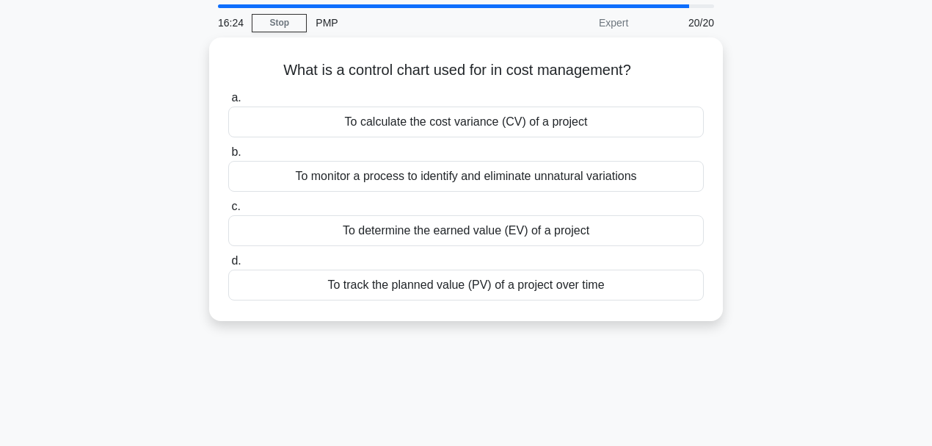
scroll to position [0, 0]
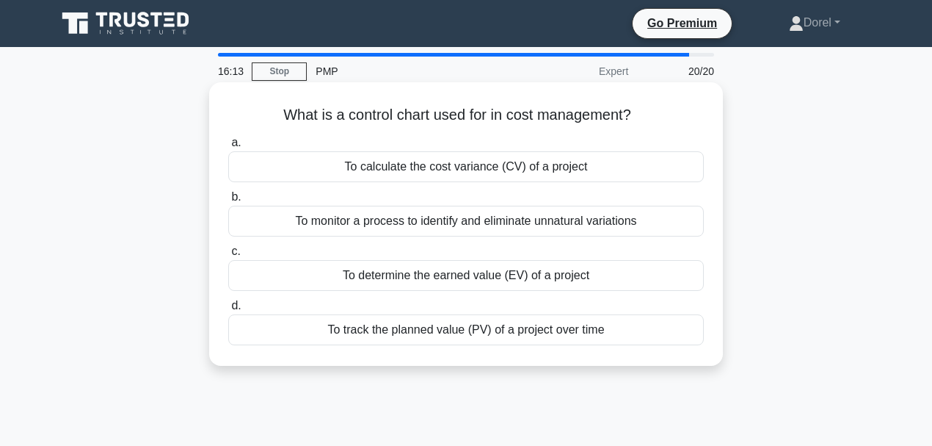
click at [486, 226] on div "To monitor a process to identify and eliminate unnatural variations" at bounding box center [466, 221] width 476 height 31
click at [228, 202] on input "b. To monitor a process to identify and eliminate unnatural variations" at bounding box center [228, 197] width 0 height 10
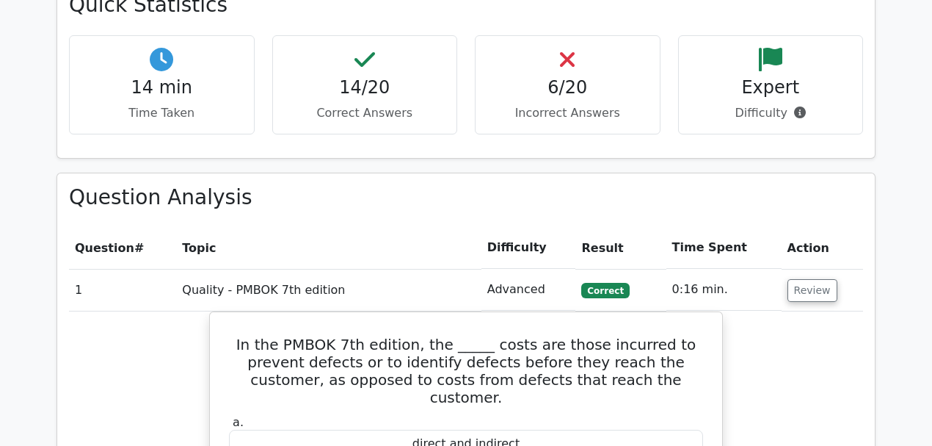
scroll to position [1419, 0]
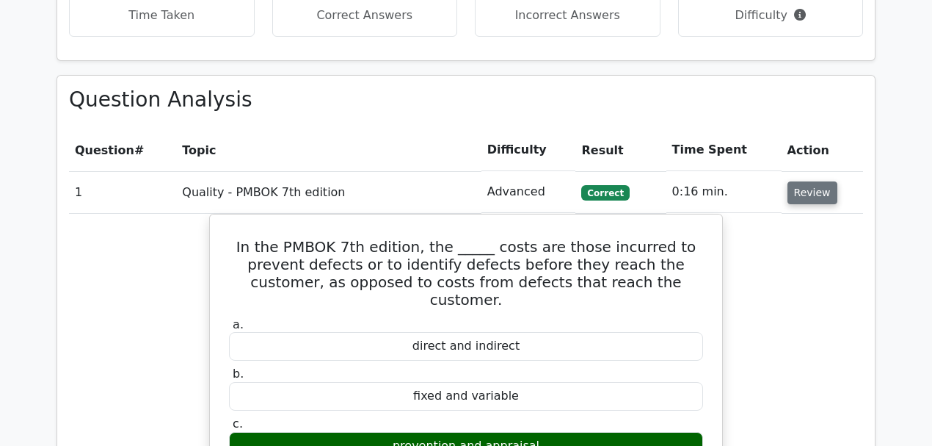
click at [809, 181] on button "Review" at bounding box center [813, 192] width 50 height 23
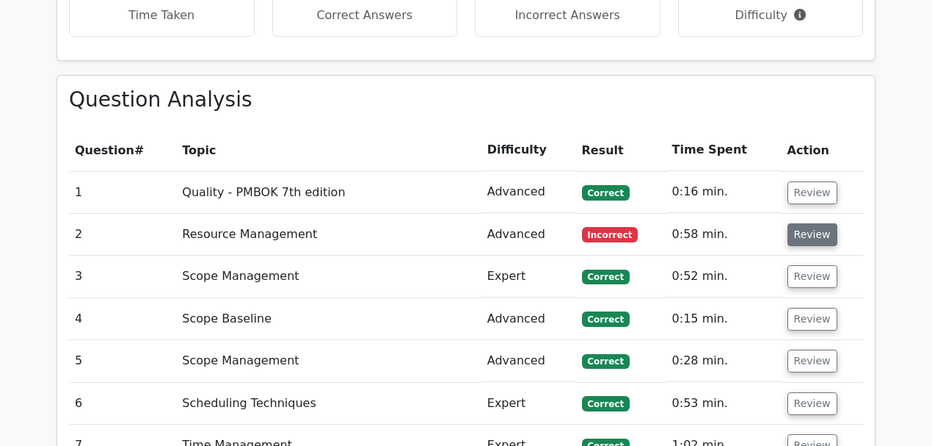
click at [805, 223] on button "Review" at bounding box center [813, 234] width 50 height 23
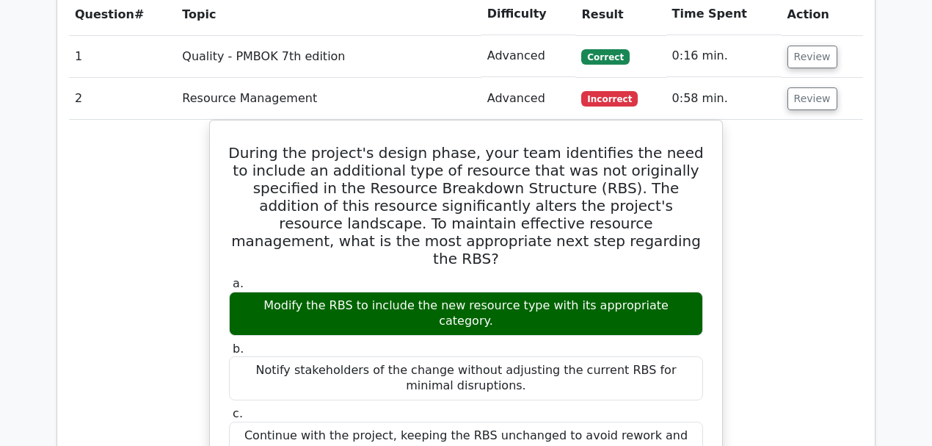
scroll to position [1517, 0]
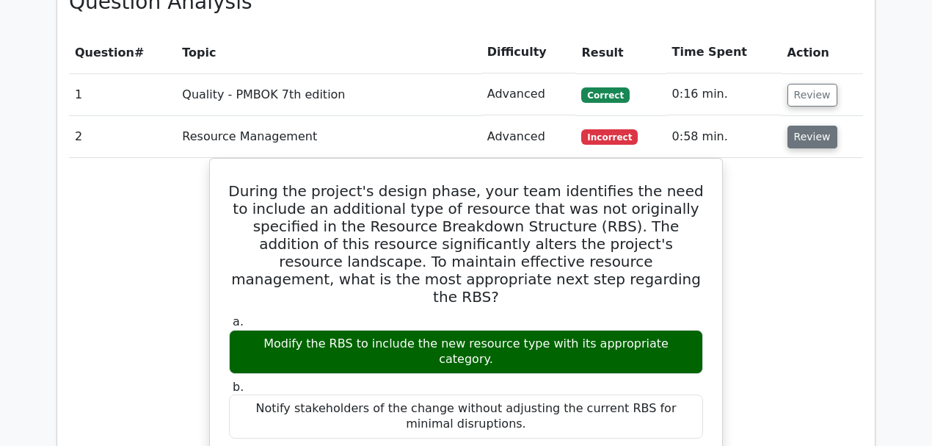
click at [809, 126] on button "Review" at bounding box center [813, 137] width 50 height 23
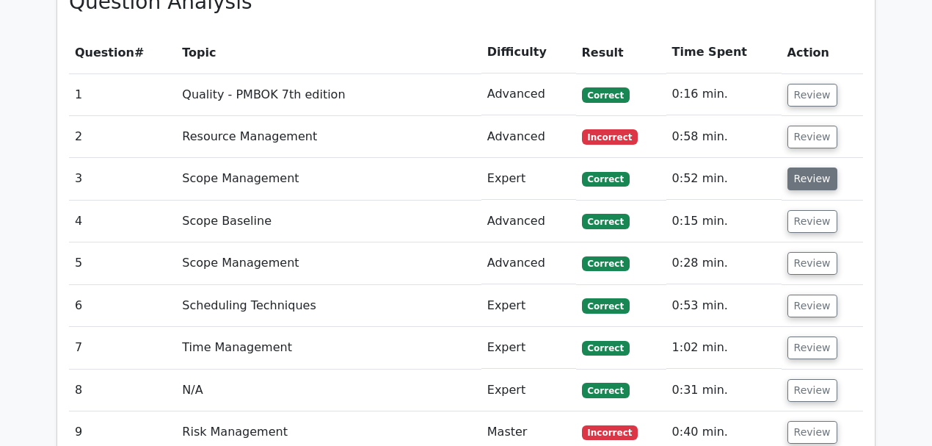
click at [807, 167] on button "Review" at bounding box center [813, 178] width 50 height 23
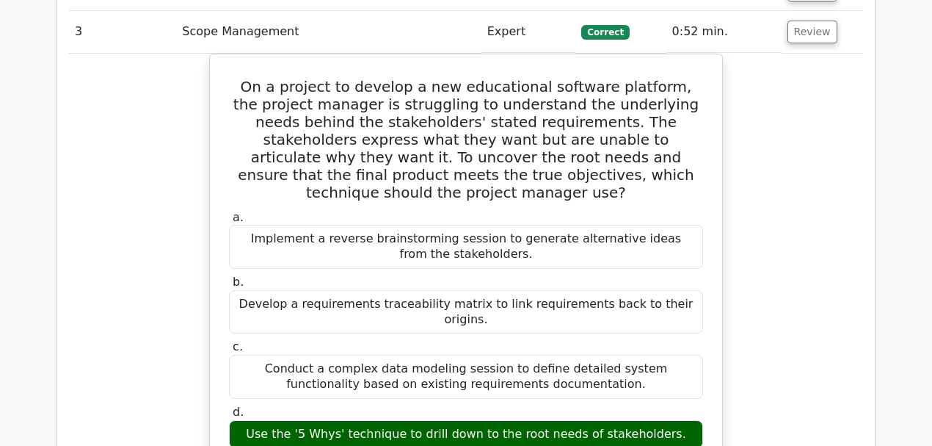
scroll to position [1468, 0]
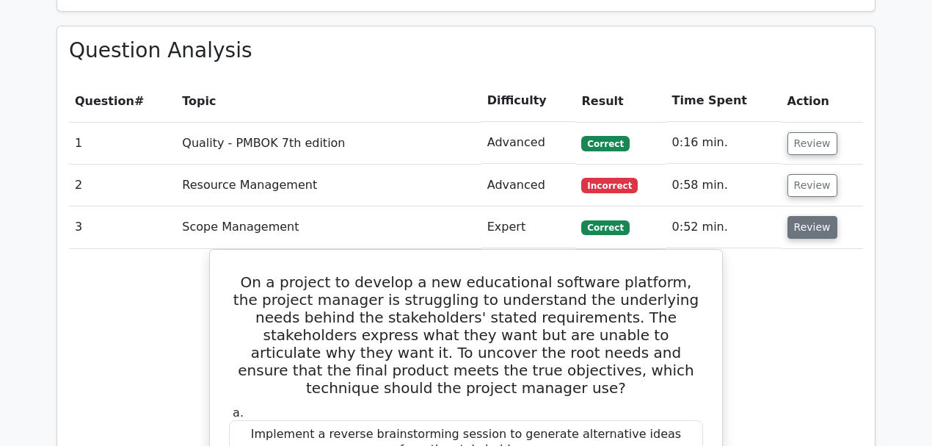
click at [815, 216] on button "Review" at bounding box center [813, 227] width 50 height 23
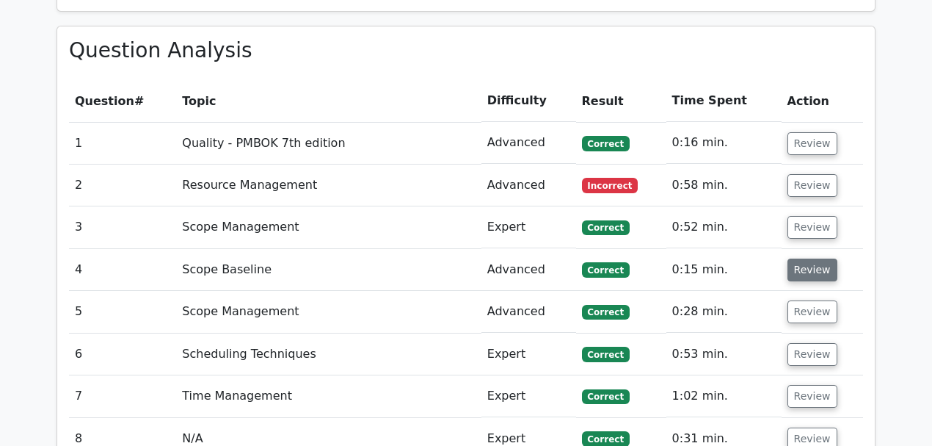
click at [804, 258] on button "Review" at bounding box center [813, 269] width 50 height 23
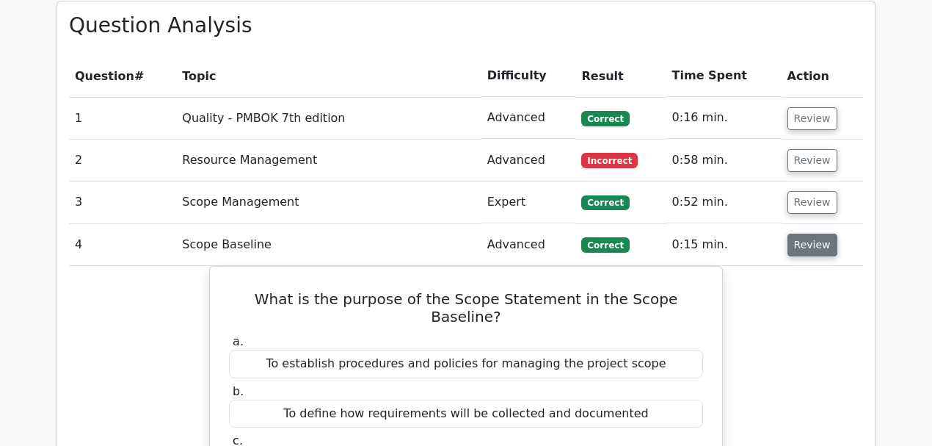
scroll to position [1517, 0]
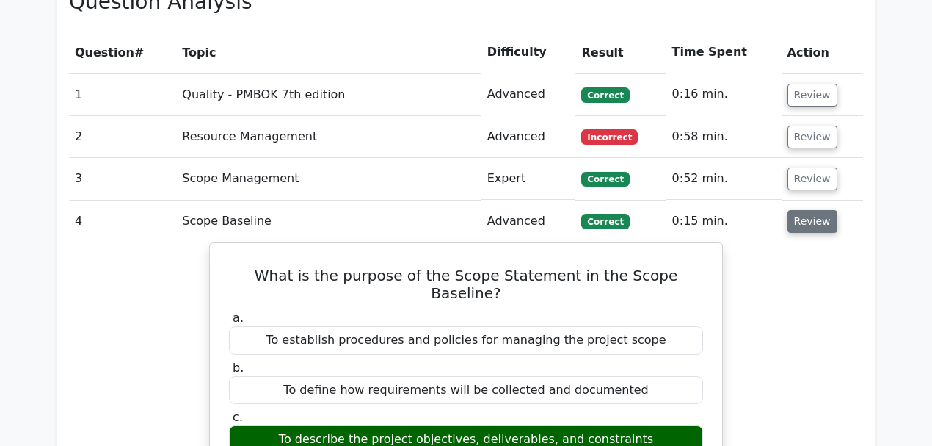
click at [807, 210] on button "Review" at bounding box center [813, 221] width 50 height 23
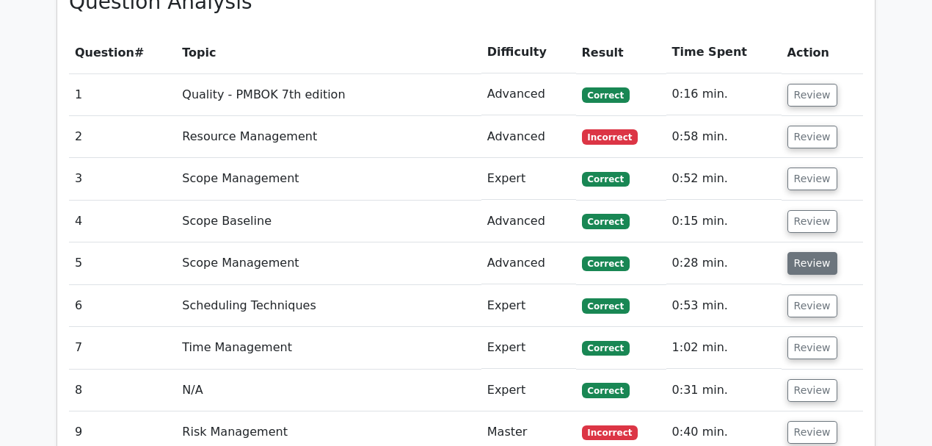
click at [803, 252] on button "Review" at bounding box center [813, 263] width 50 height 23
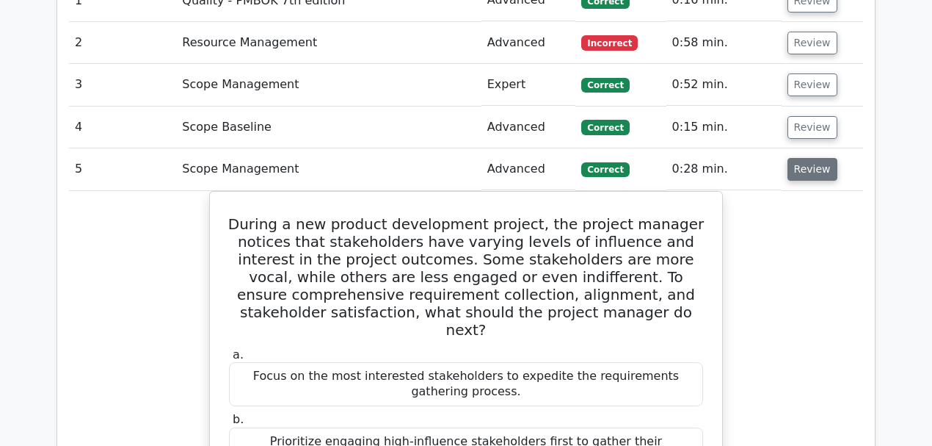
scroll to position [1615, 0]
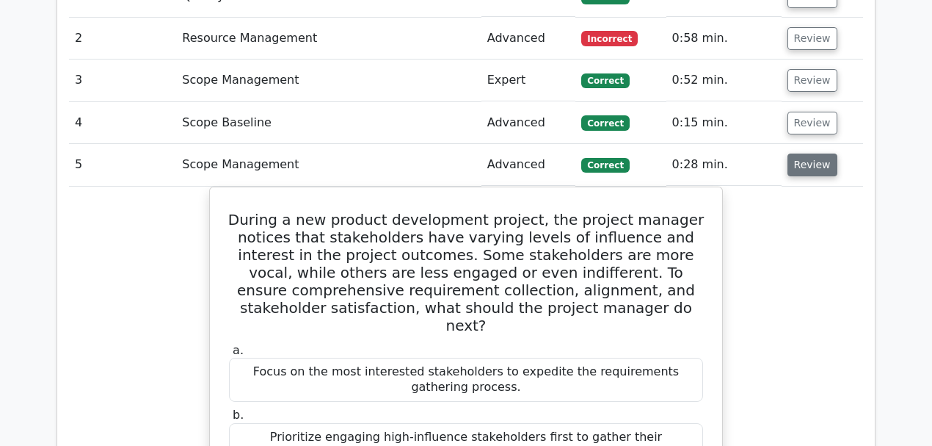
click at [823, 153] on button "Review" at bounding box center [813, 164] width 50 height 23
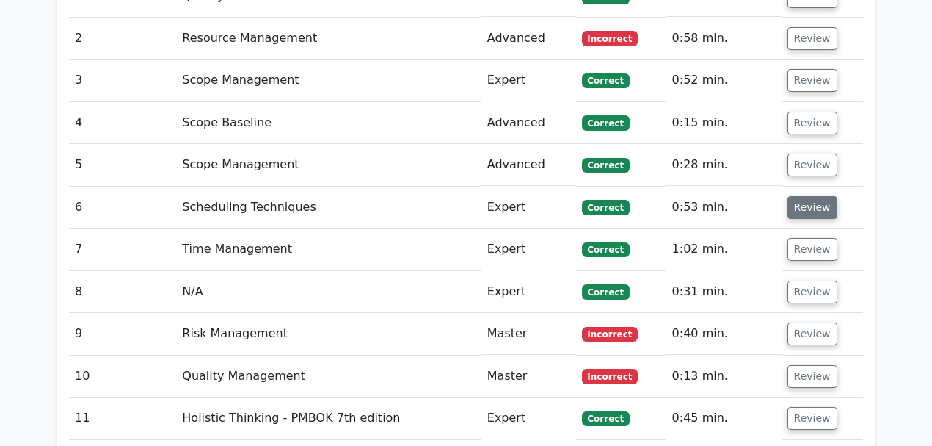
click at [810, 196] on button "Review" at bounding box center [813, 207] width 50 height 23
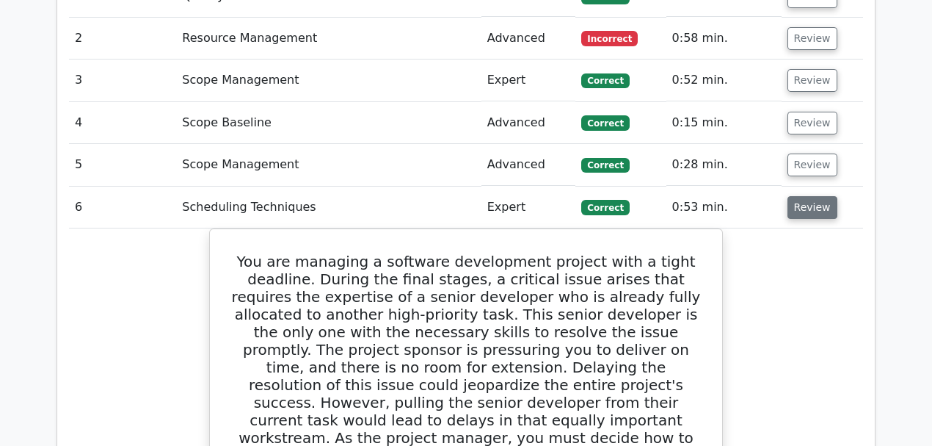
click at [808, 196] on button "Review" at bounding box center [813, 207] width 50 height 23
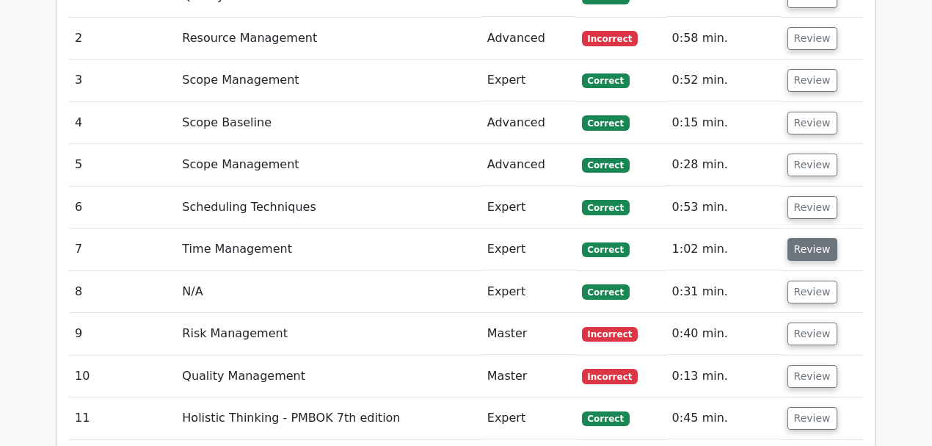
click at [800, 238] on button "Review" at bounding box center [813, 249] width 50 height 23
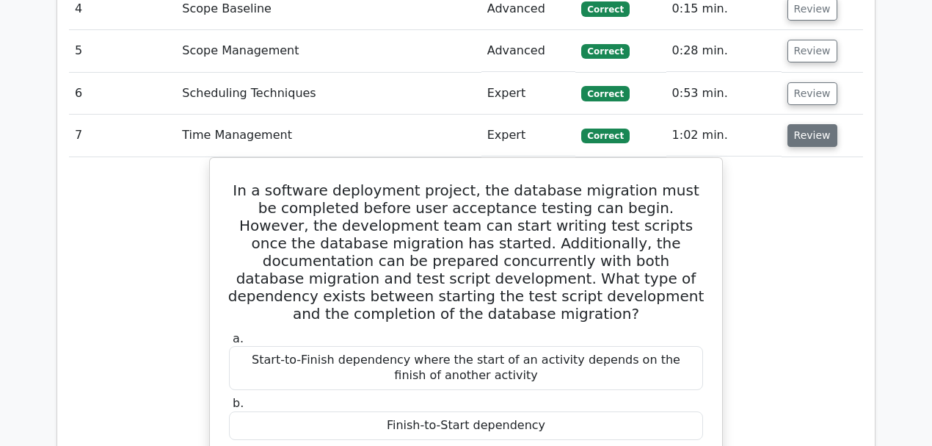
scroll to position [1663, 0]
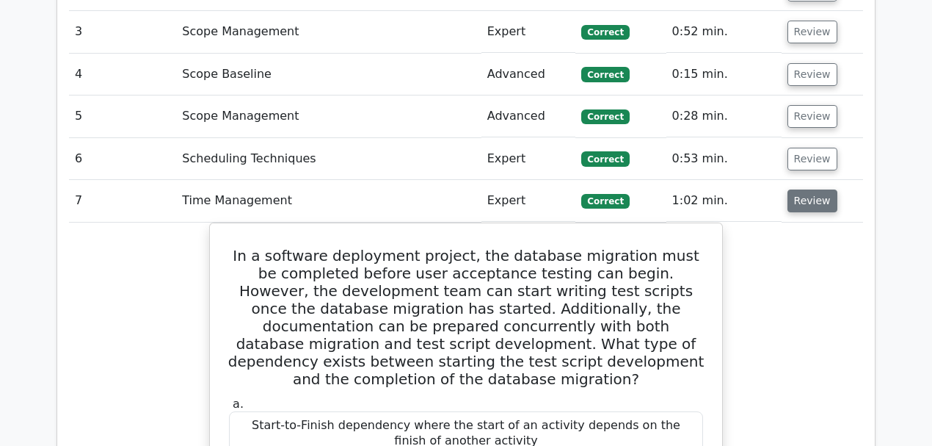
click at [814, 189] on button "Review" at bounding box center [813, 200] width 50 height 23
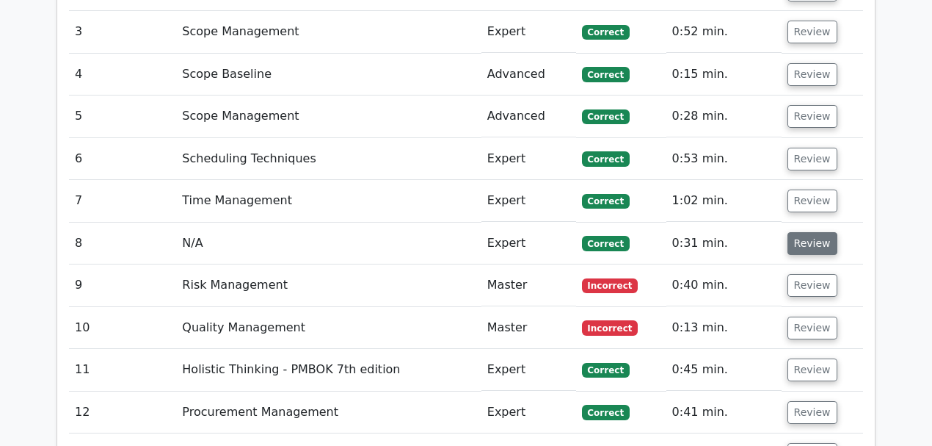
click at [816, 232] on button "Review" at bounding box center [813, 243] width 50 height 23
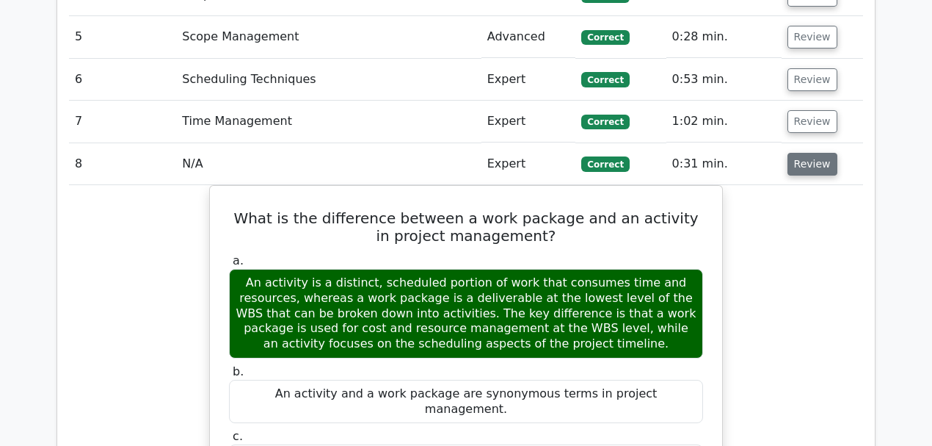
scroll to position [1762, 0]
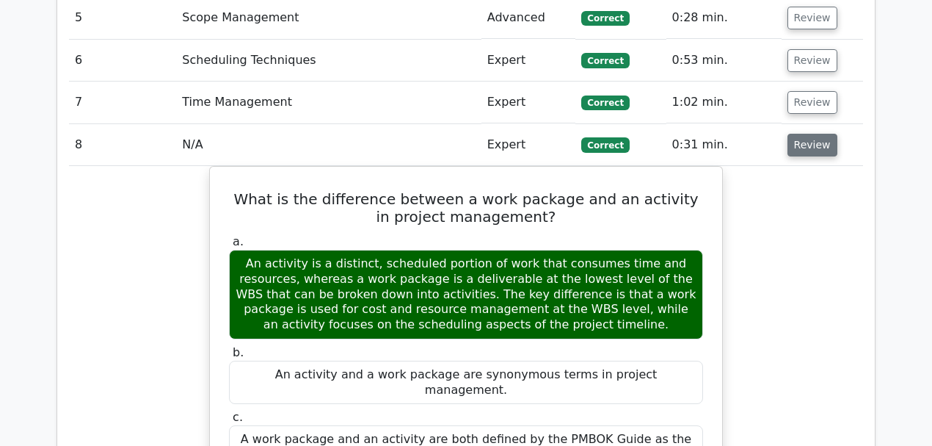
click at [815, 134] on button "Review" at bounding box center [813, 145] width 50 height 23
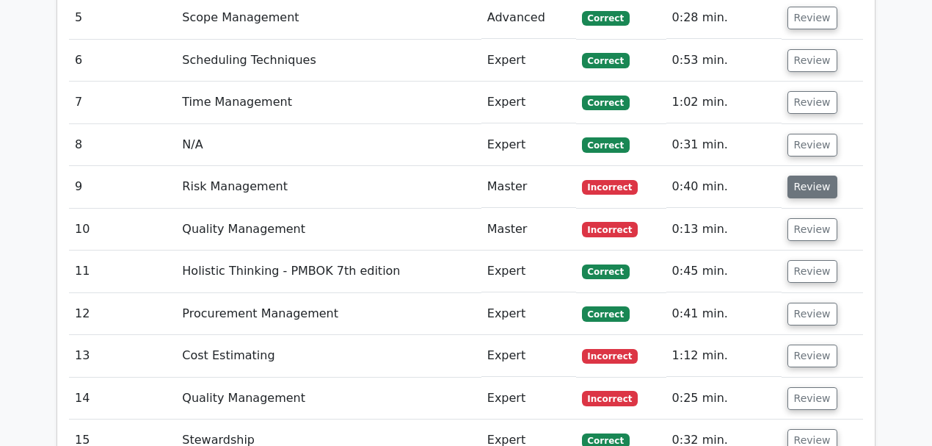
click at [808, 175] on button "Review" at bounding box center [813, 186] width 50 height 23
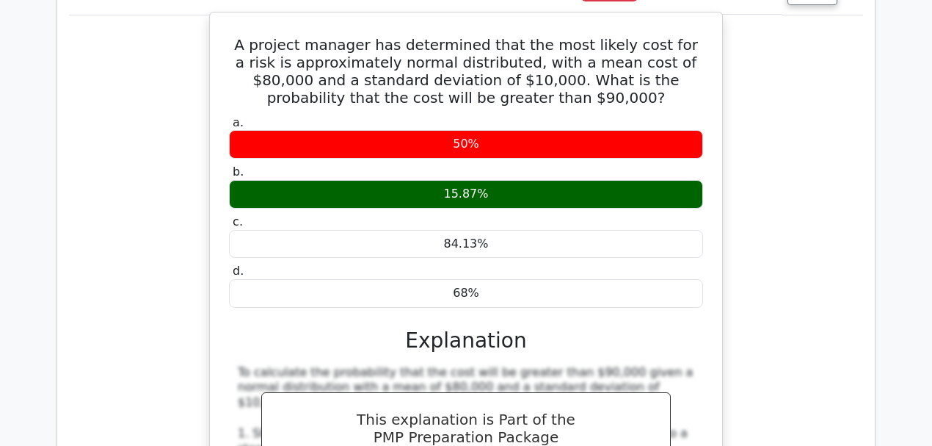
scroll to position [1810, 0]
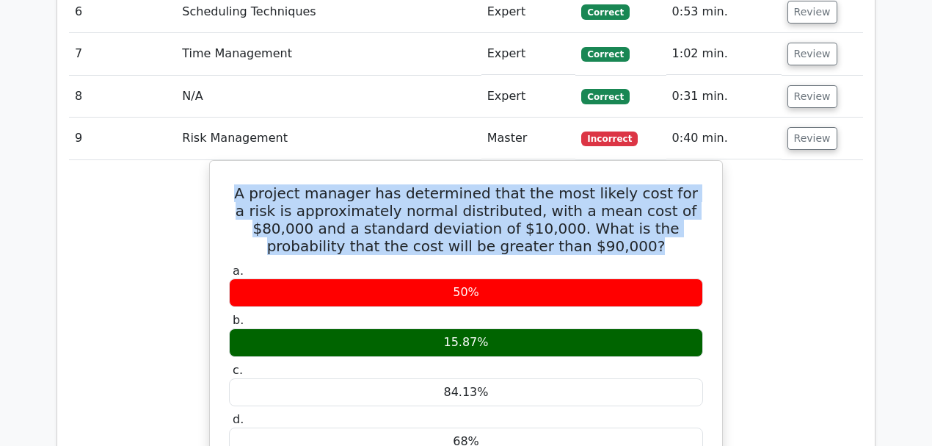
drag, startPoint x: 558, startPoint y: 165, endPoint x: 188, endPoint y: 119, distance: 372.8
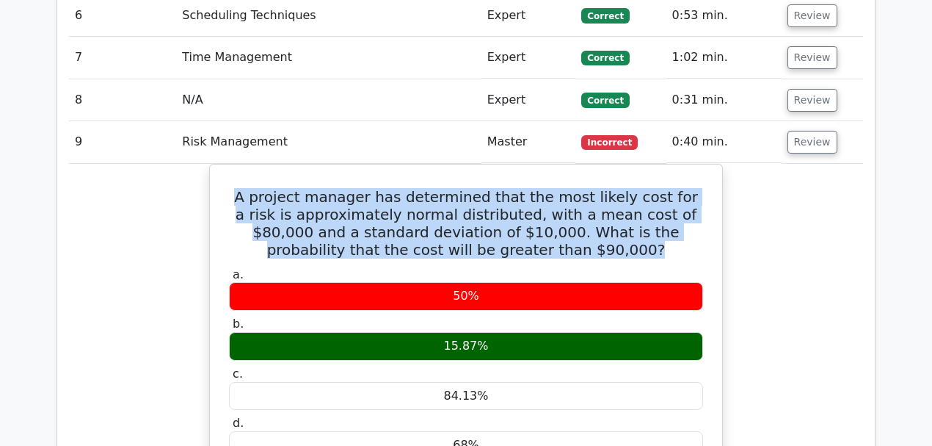
copy h5 "A project manager has determined that the most likely cost for a risk is approx…"
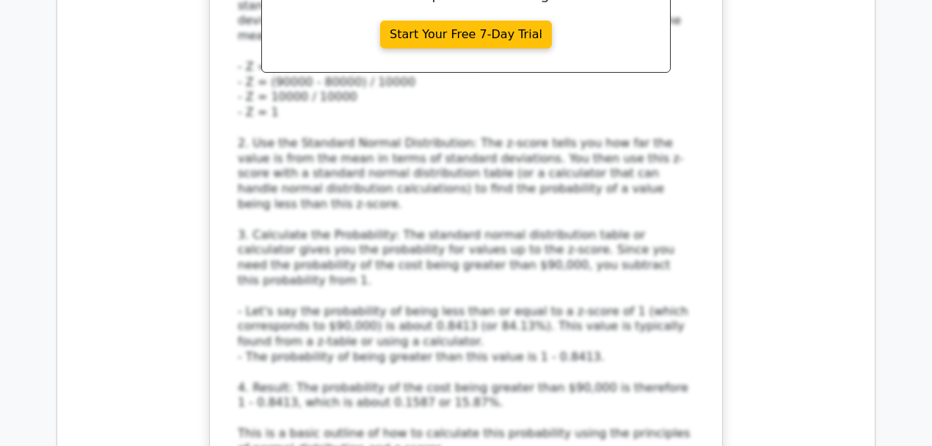
scroll to position [2643, 0]
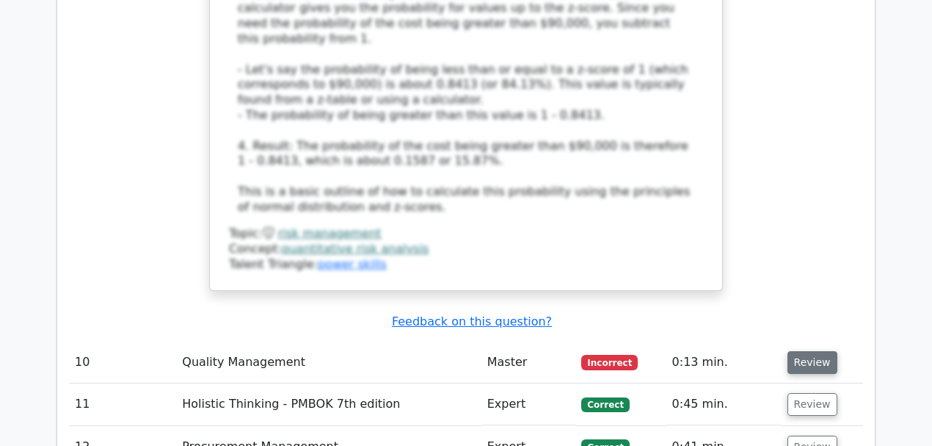
click at [799, 351] on button "Review" at bounding box center [813, 362] width 50 height 23
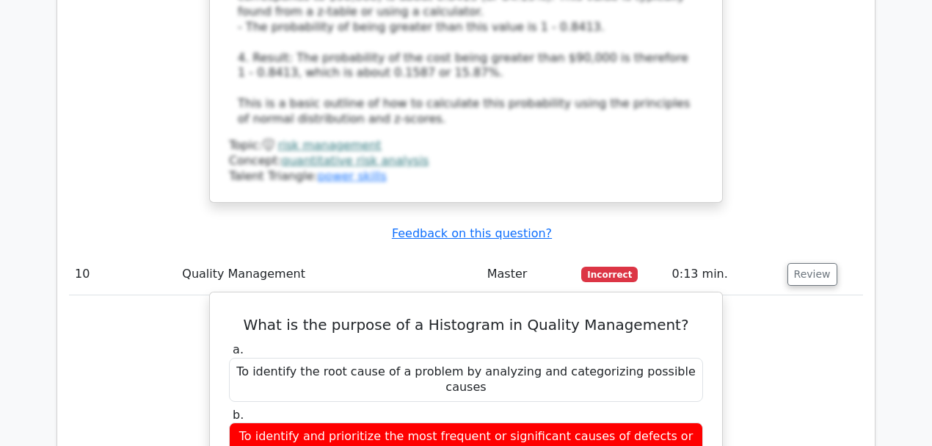
scroll to position [2838, 0]
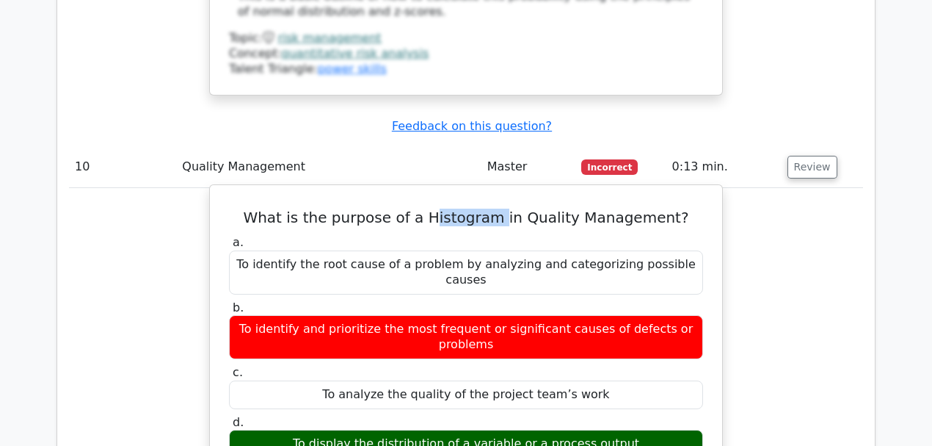
drag, startPoint x: 442, startPoint y: 109, endPoint x: 509, endPoint y: 105, distance: 66.9
click at [509, 208] on h5 "What is the purpose of a Histogram in Quality Management?" at bounding box center [466, 217] width 477 height 18
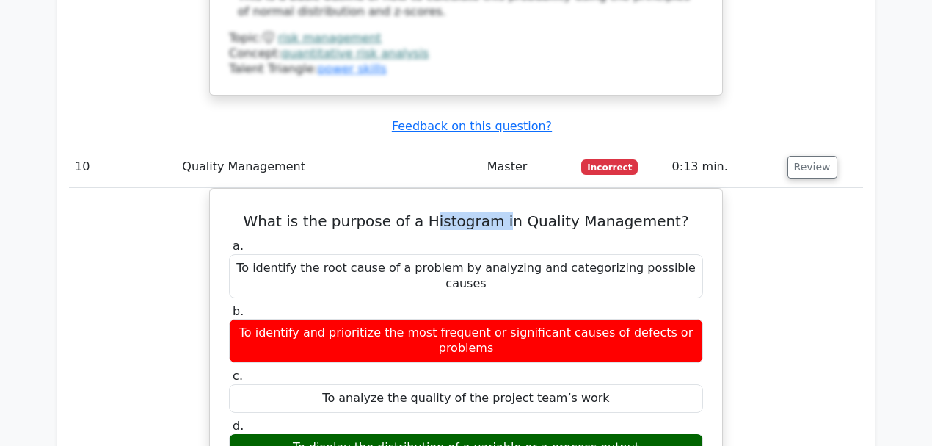
scroll to position [2544, 0]
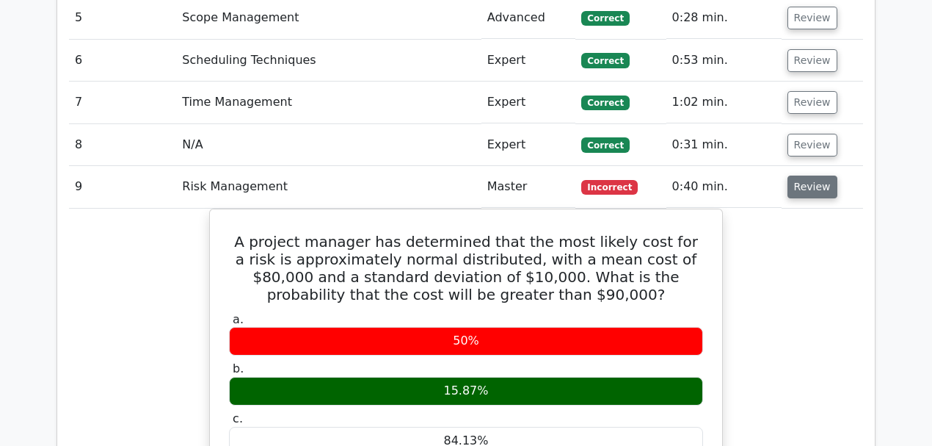
click at [814, 175] on button "Review" at bounding box center [813, 186] width 50 height 23
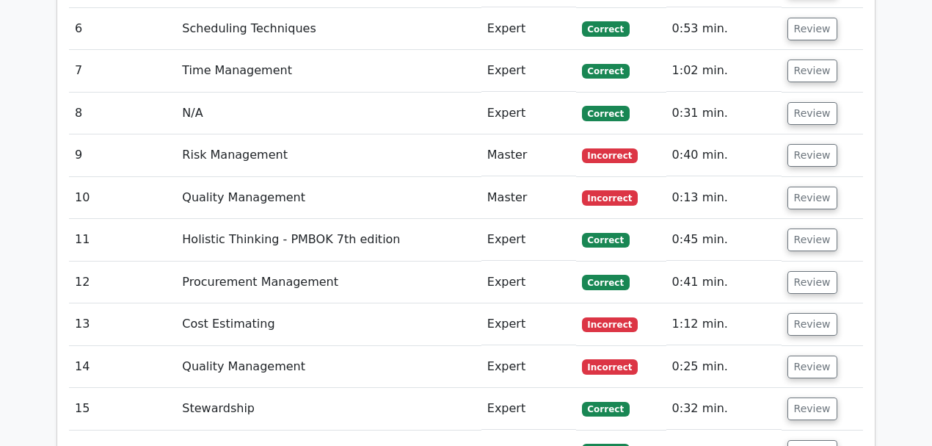
scroll to position [1810, 0]
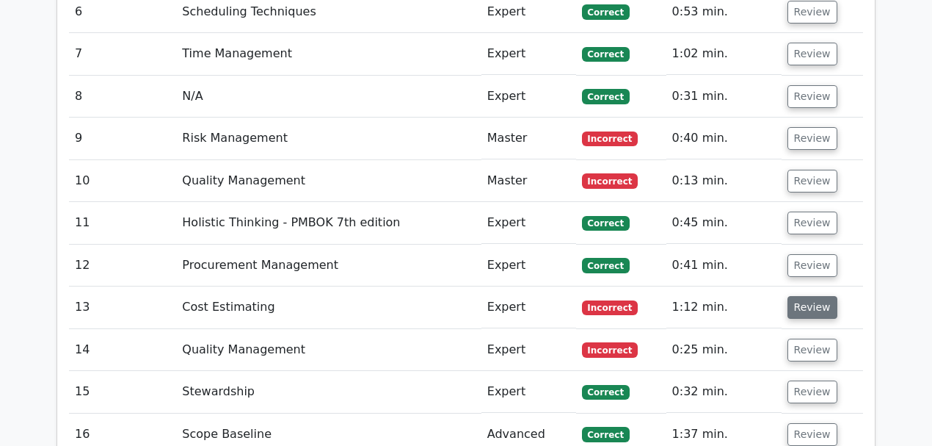
click at [794, 296] on button "Review" at bounding box center [813, 307] width 50 height 23
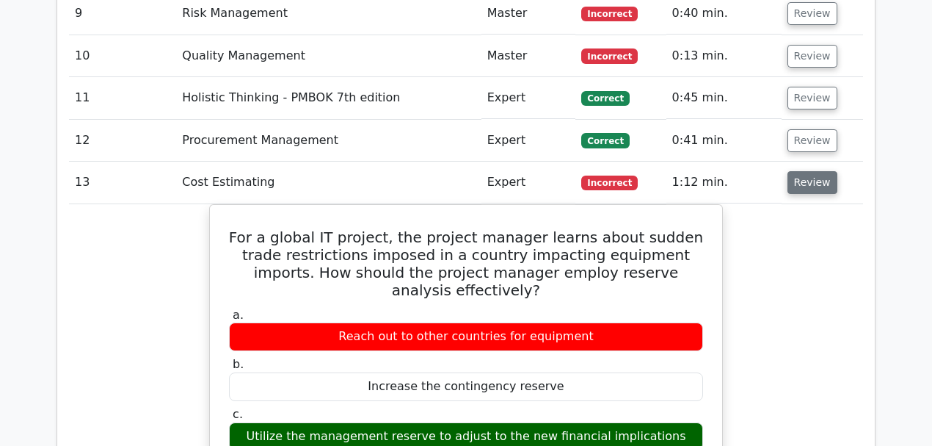
scroll to position [1957, 0]
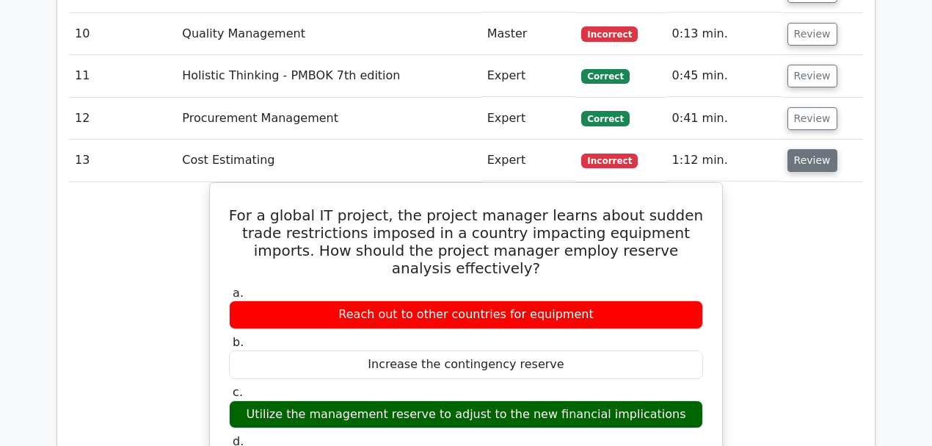
click at [794, 149] on button "Review" at bounding box center [813, 160] width 50 height 23
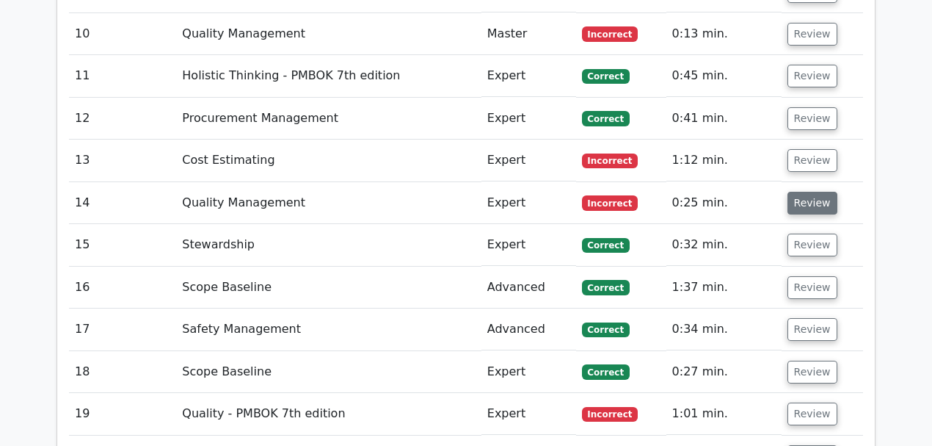
click at [791, 192] on button "Review" at bounding box center [813, 203] width 50 height 23
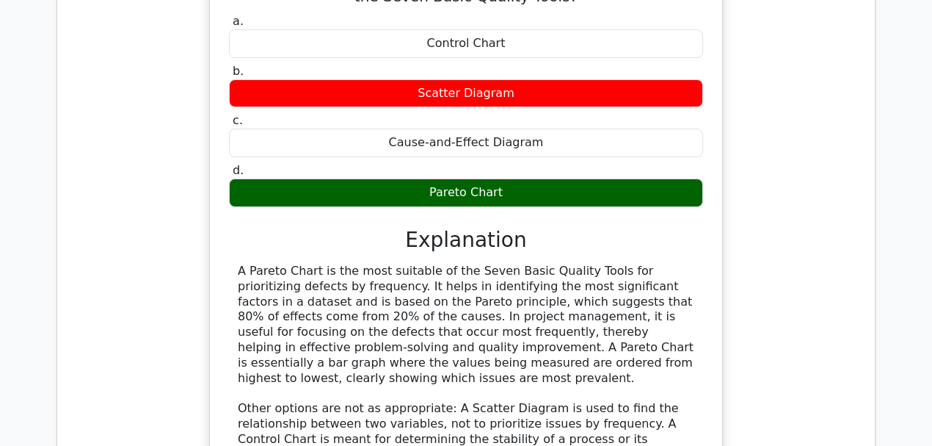
scroll to position [2251, 0]
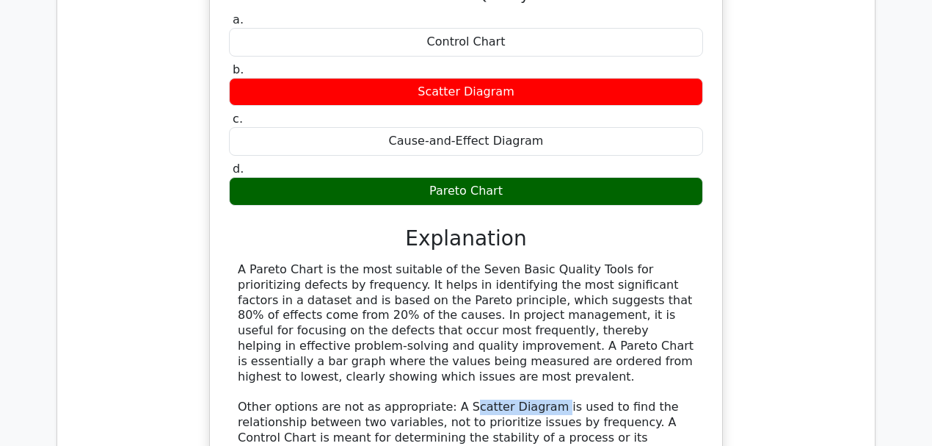
drag, startPoint x: 448, startPoint y: 311, endPoint x: 529, endPoint y: 308, distance: 80.8
click at [530, 308] on div "A Pareto Chart is the most suitable of the Seven Basic Quality Tools for priori…" at bounding box center [466, 392] width 457 height 260
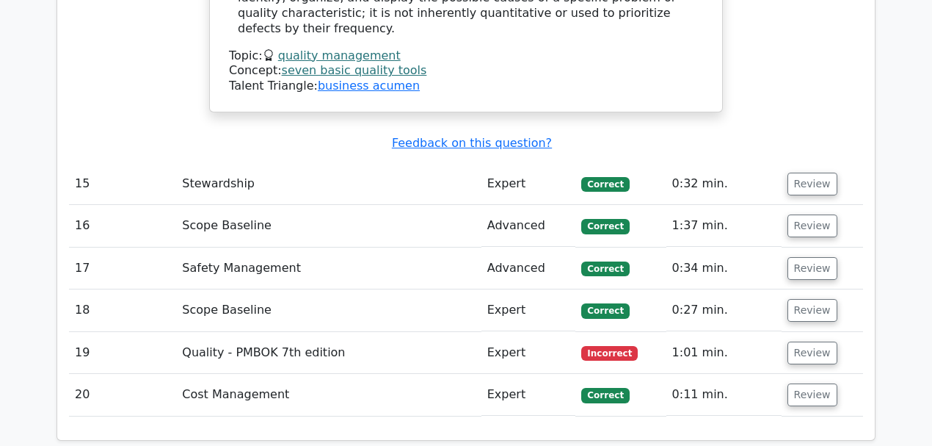
scroll to position [2740, 0]
click at [807, 341] on button "Review" at bounding box center [813, 352] width 50 height 23
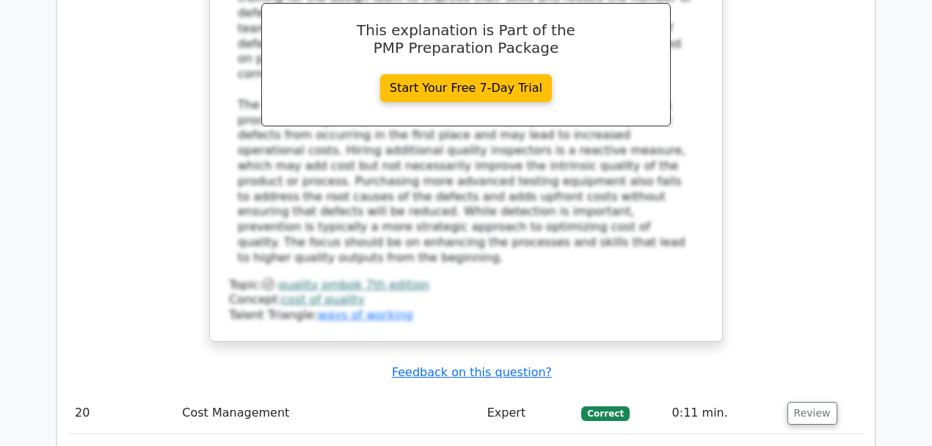
scroll to position [3572, 0]
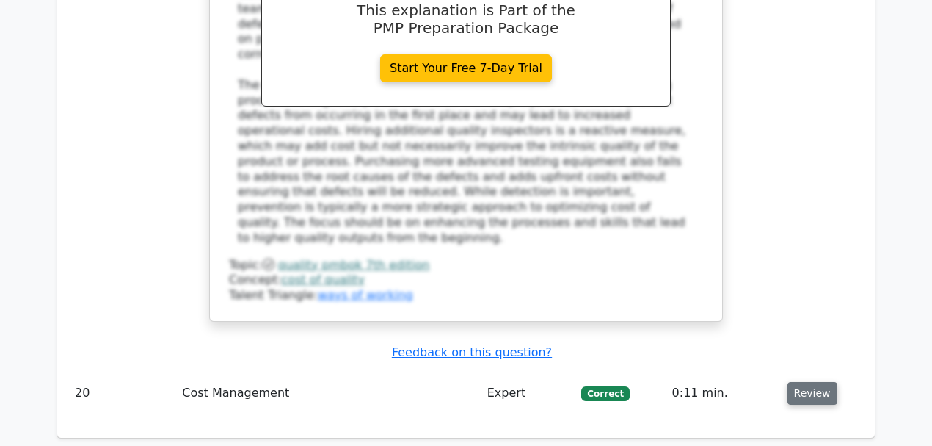
click at [818, 382] on button "Review" at bounding box center [813, 393] width 50 height 23
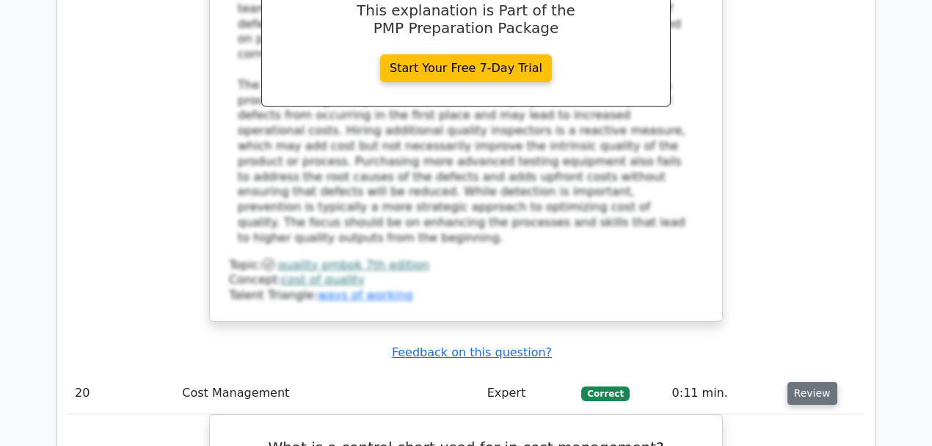
click at [810, 382] on button "Review" at bounding box center [813, 393] width 50 height 23
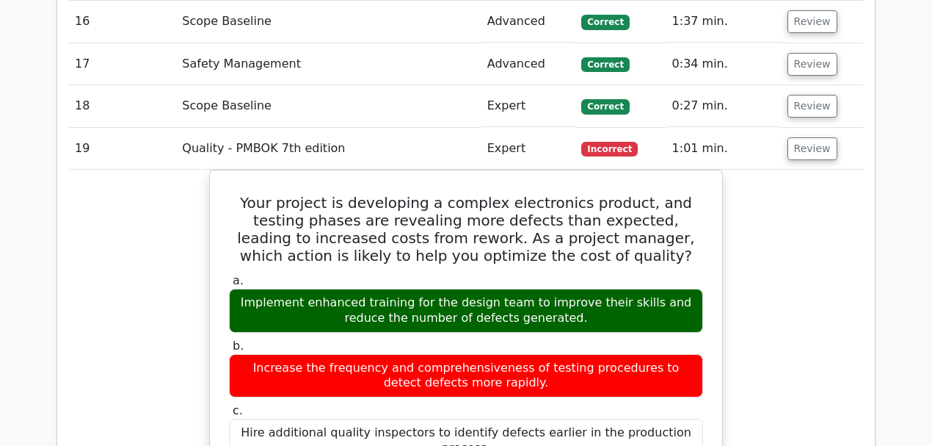
scroll to position [2838, 0]
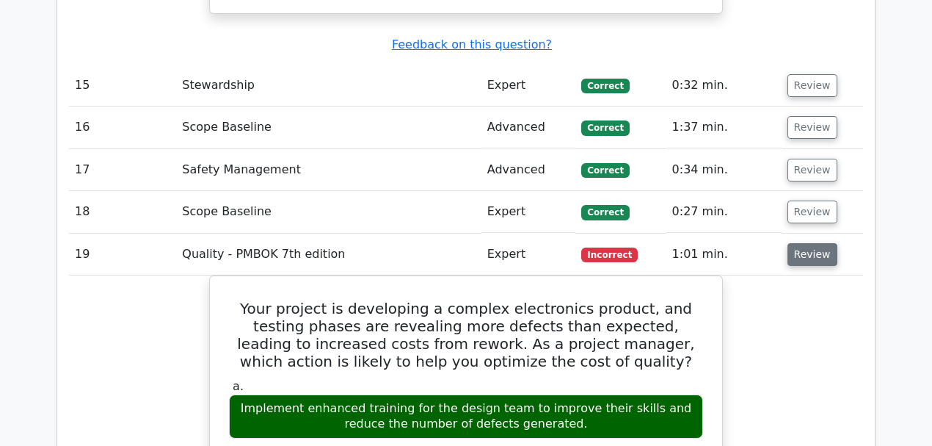
click at [793, 243] on button "Review" at bounding box center [813, 254] width 50 height 23
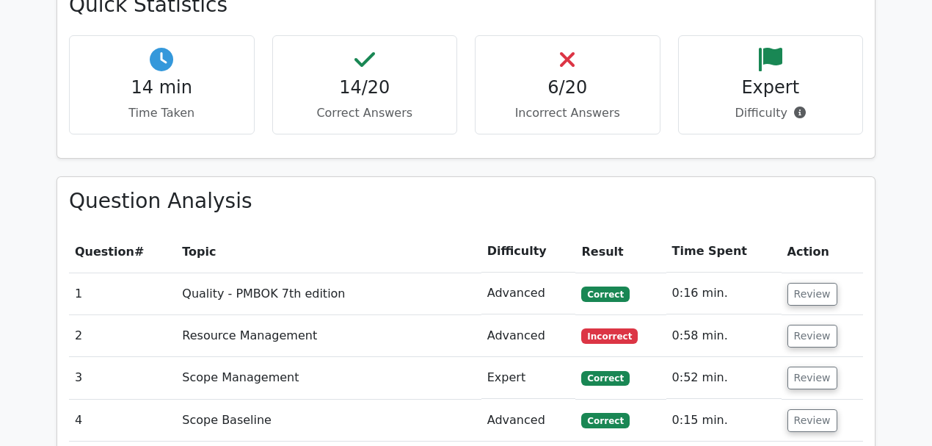
scroll to position [0, 0]
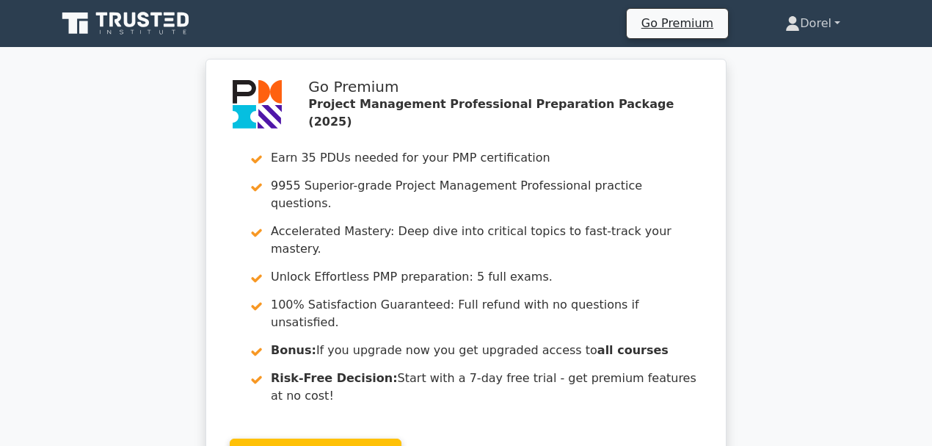
click at [821, 25] on link "Dorel" at bounding box center [813, 23] width 126 height 29
click at [793, 65] on link "Profile" at bounding box center [809, 57] width 116 height 23
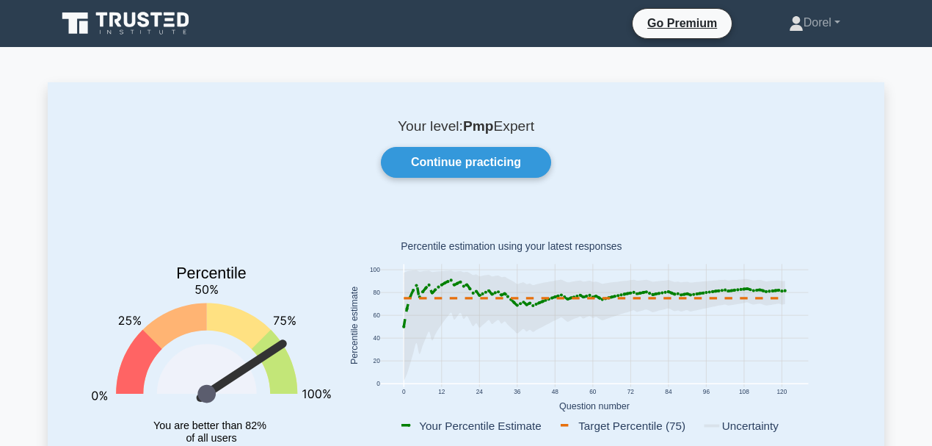
drag, startPoint x: 513, startPoint y: 301, endPoint x: 576, endPoint y: 308, distance: 63.5
click at [576, 308] on g at bounding box center [594, 325] width 385 height 111
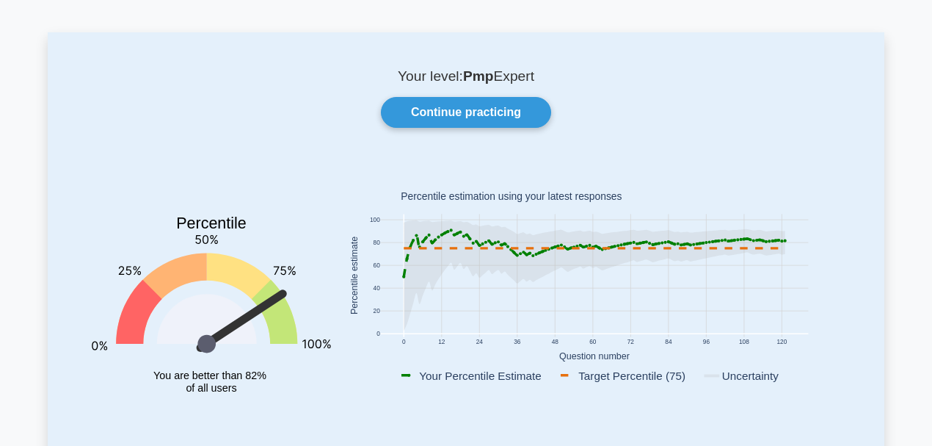
scroll to position [98, 0]
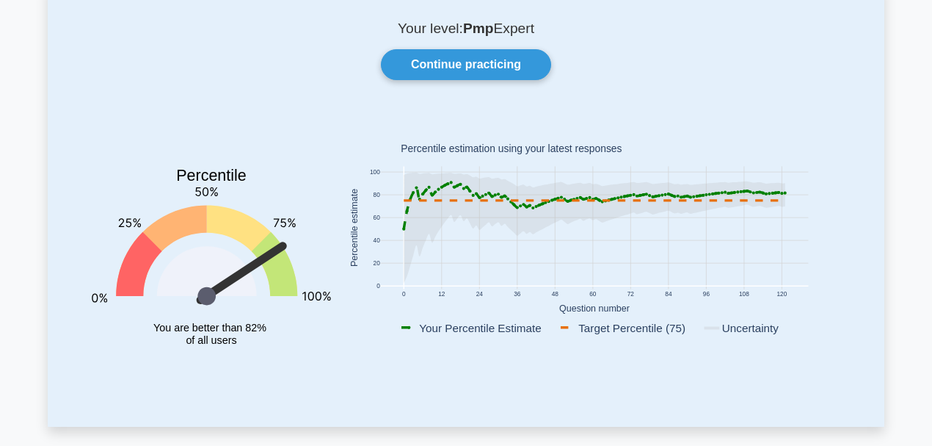
drag, startPoint x: 424, startPoint y: 326, endPoint x: 547, endPoint y: 328, distance: 122.6
click at [547, 328] on rect at bounding box center [478, 327] width 158 height 16
drag, startPoint x: 273, startPoint y: 254, endPoint x: 277, endPoint y: 270, distance: 16.6
click at [277, 270] on icon "Percentile You are better than 82% of all users" at bounding box center [211, 244] width 239 height 258
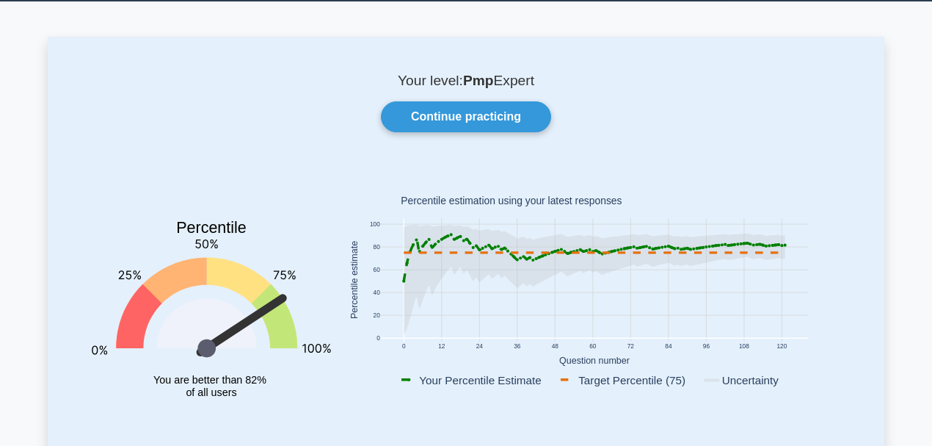
scroll to position [0, 0]
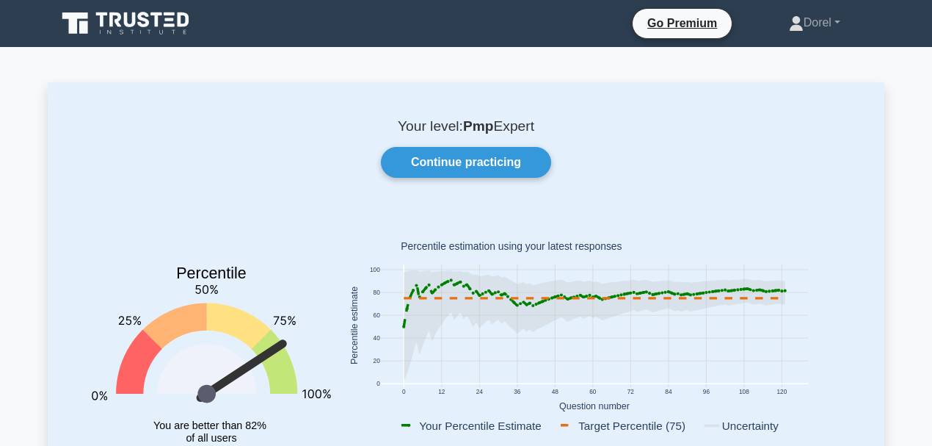
click at [477, 134] on b "Pmp" at bounding box center [478, 125] width 31 height 15
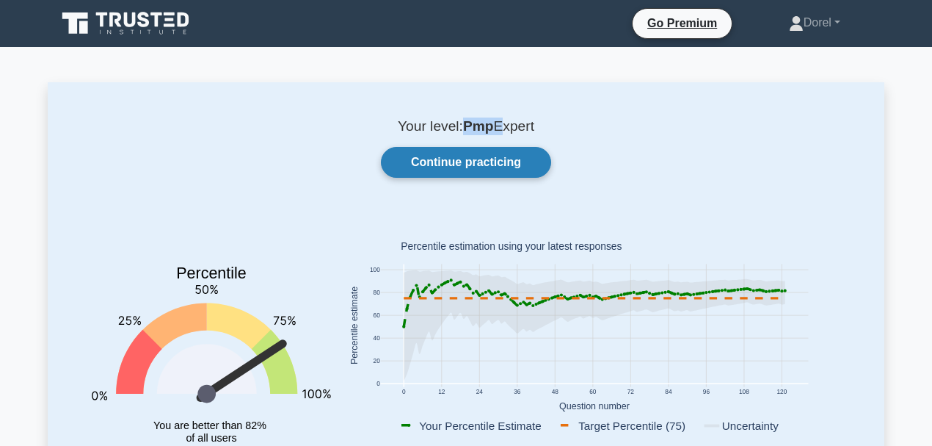
click at [484, 168] on link "Continue practicing" at bounding box center [466, 162] width 170 height 31
